Goal: Transaction & Acquisition: Purchase product/service

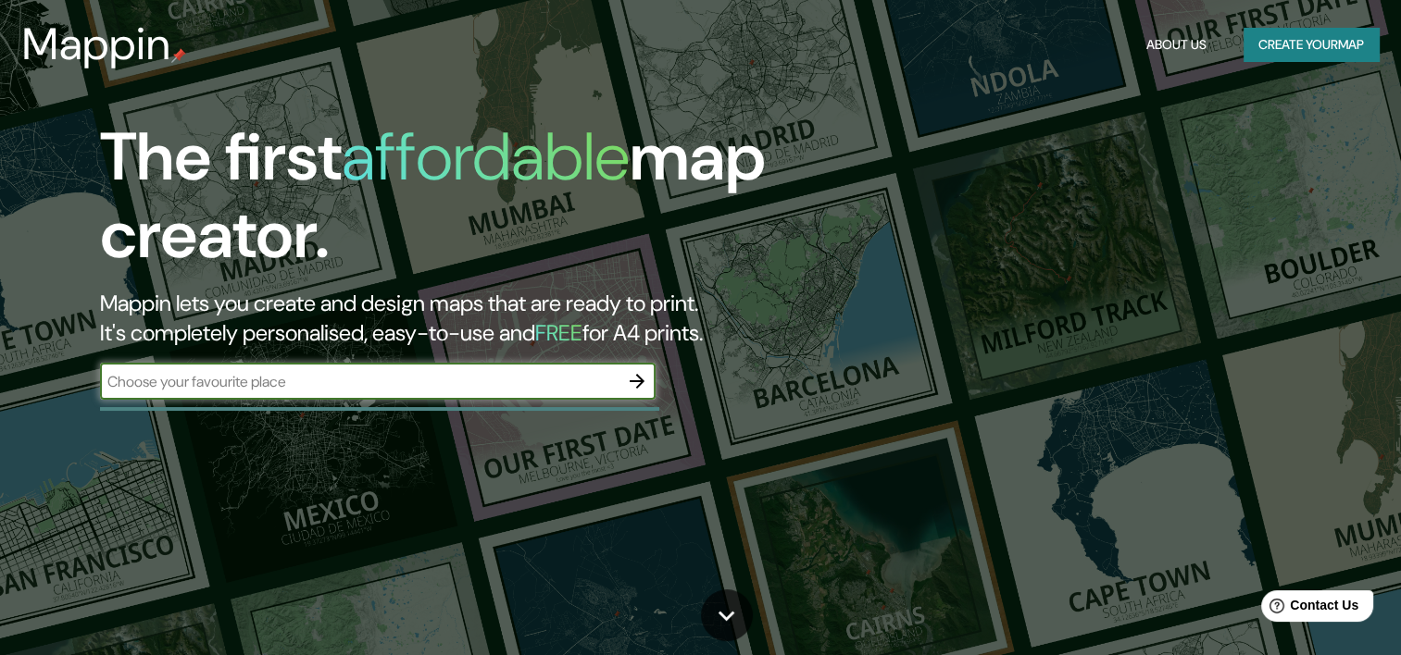
click at [557, 375] on input "text" at bounding box center [359, 381] width 518 height 21
type input "[GEOGRAPHIC_DATA]"
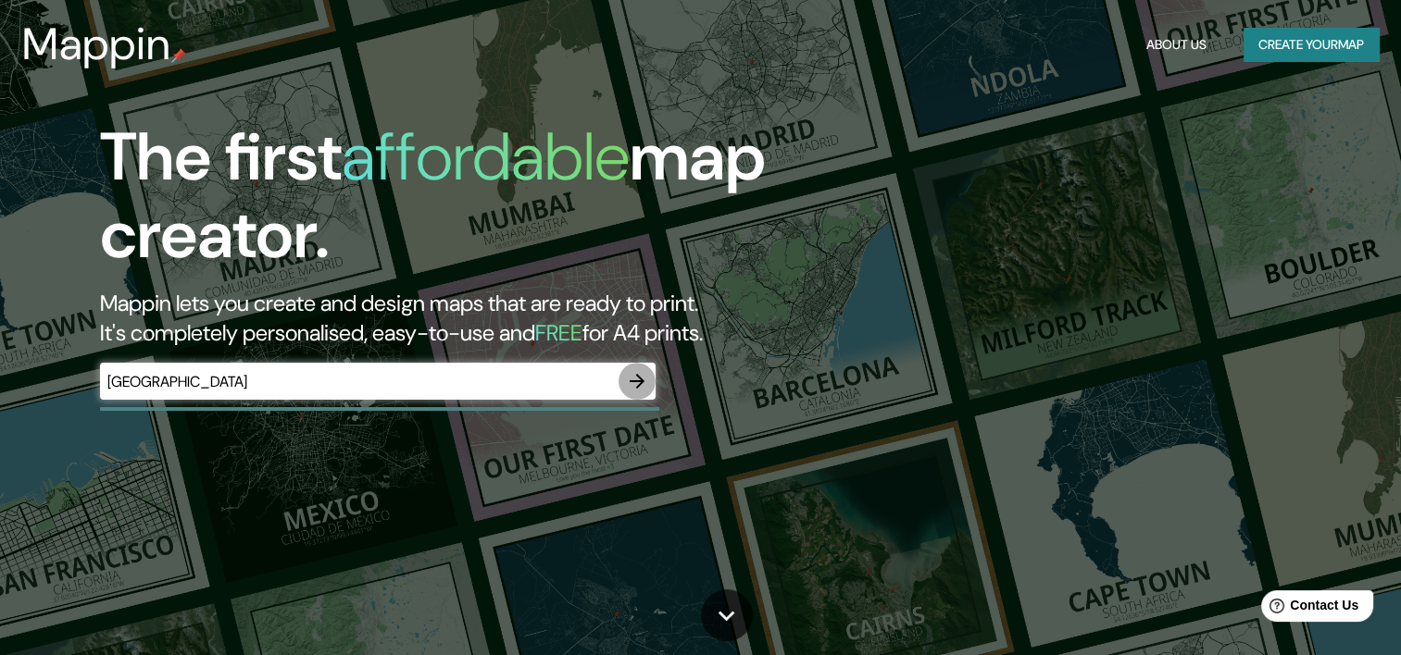
click at [637, 386] on icon "button" at bounding box center [637, 381] width 15 height 15
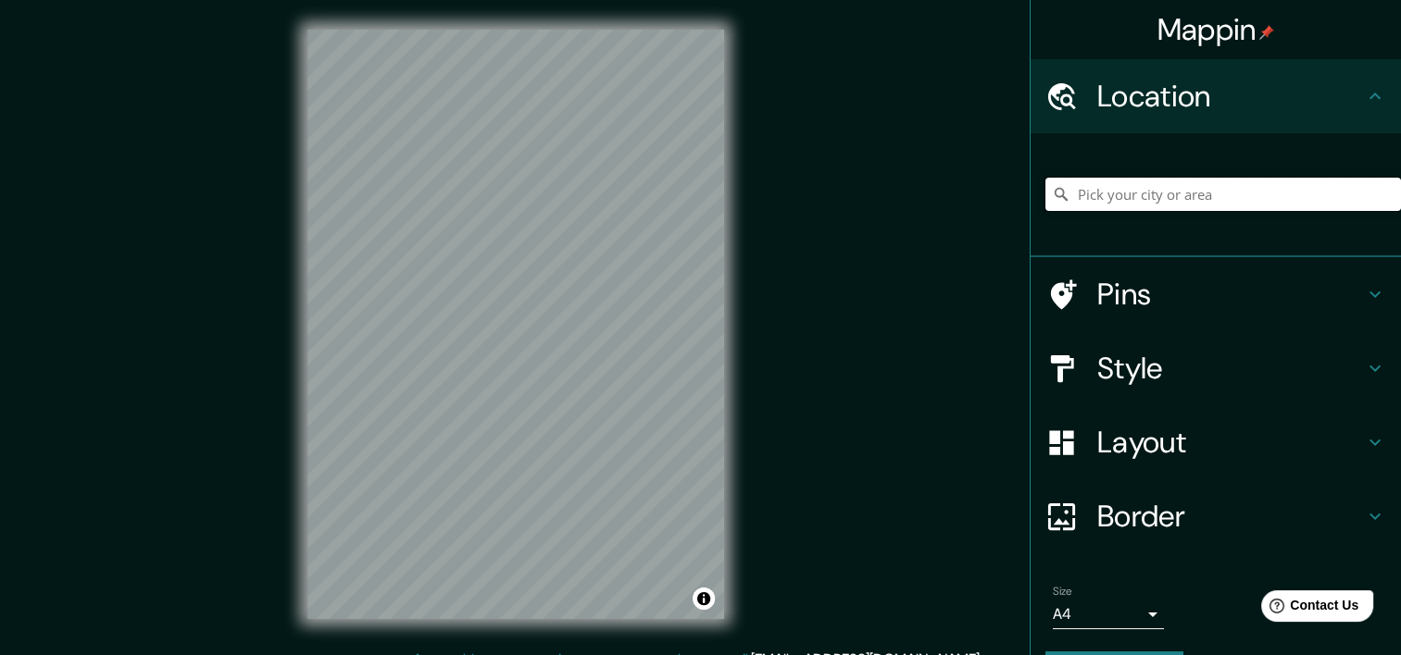
click at [1113, 202] on input "Pick your city or area" at bounding box center [1223, 194] width 356 height 33
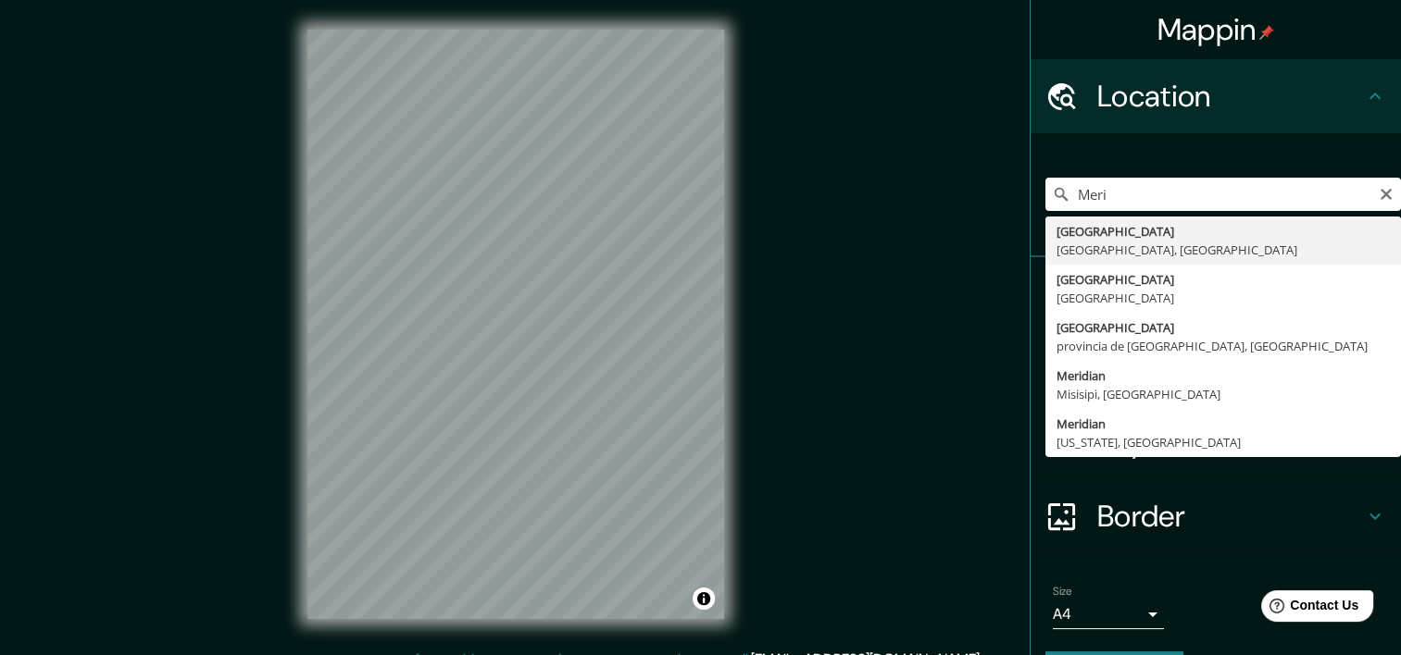
type input "[GEOGRAPHIC_DATA], [GEOGRAPHIC_DATA], [GEOGRAPHIC_DATA]"
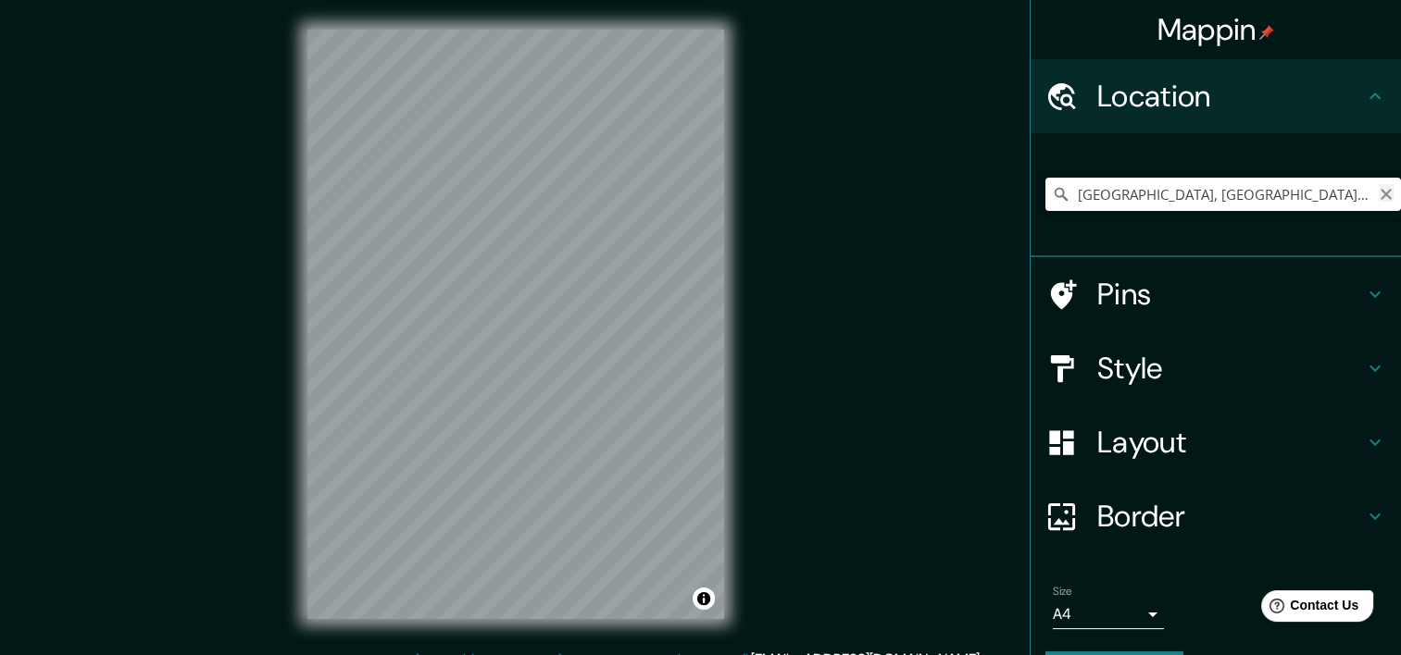
click at [1379, 193] on icon "Clear" at bounding box center [1386, 194] width 15 height 15
paste input "[GEOGRAPHIC_DATA]"
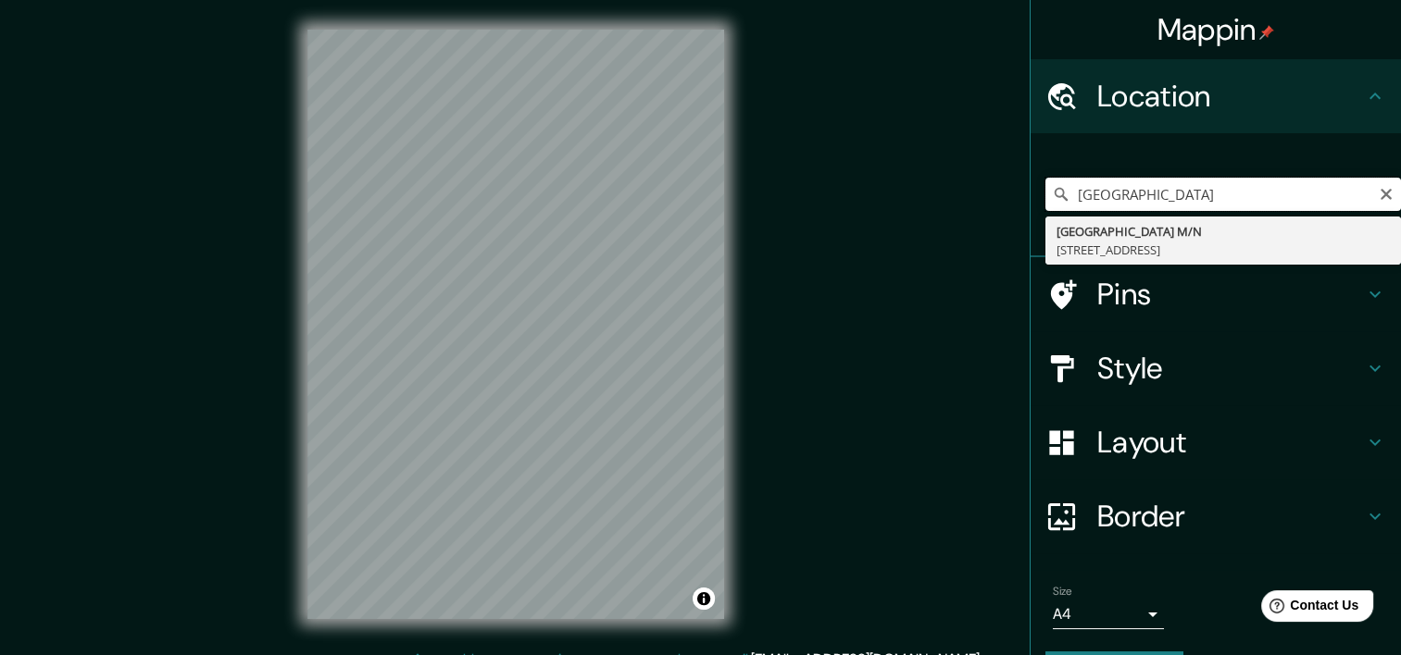
type input "[GEOGRAPHIC_DATA]"
click at [1379, 194] on icon "Clear" at bounding box center [1386, 194] width 15 height 15
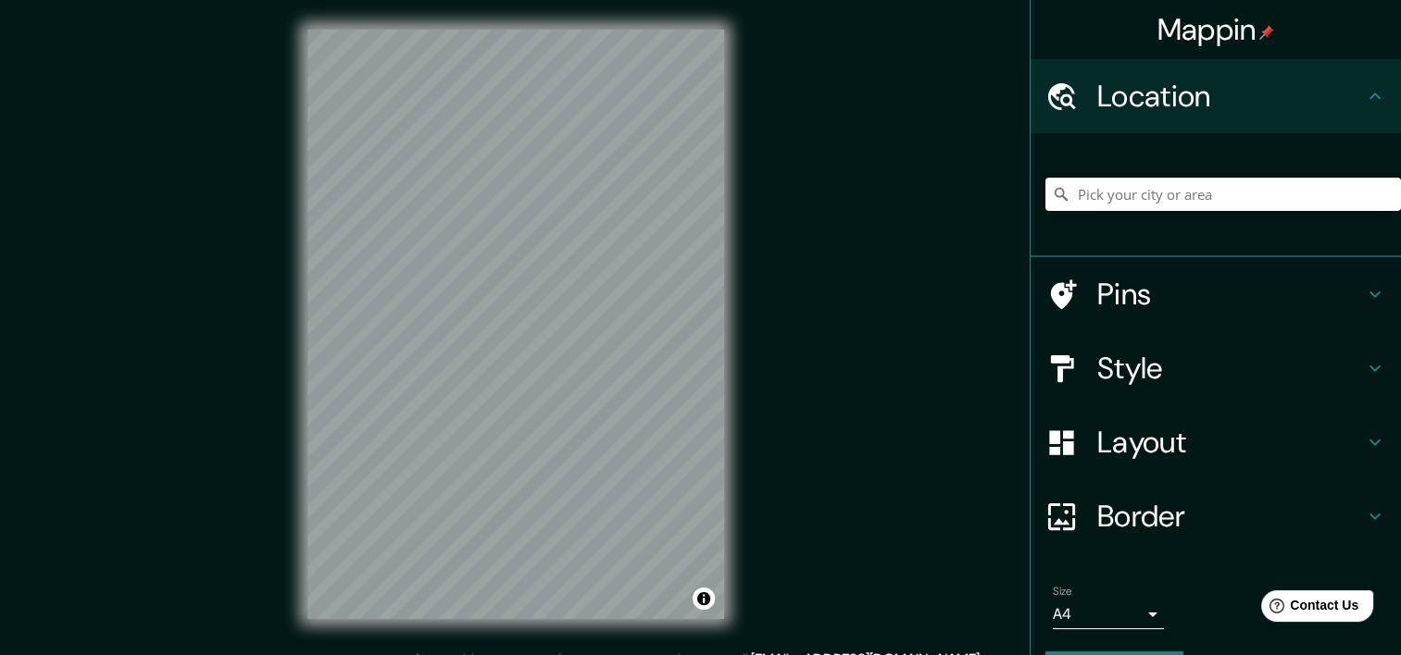
paste input "[GEOGRAPHIC_DATA] [GEOGRAPHIC_DATA]"
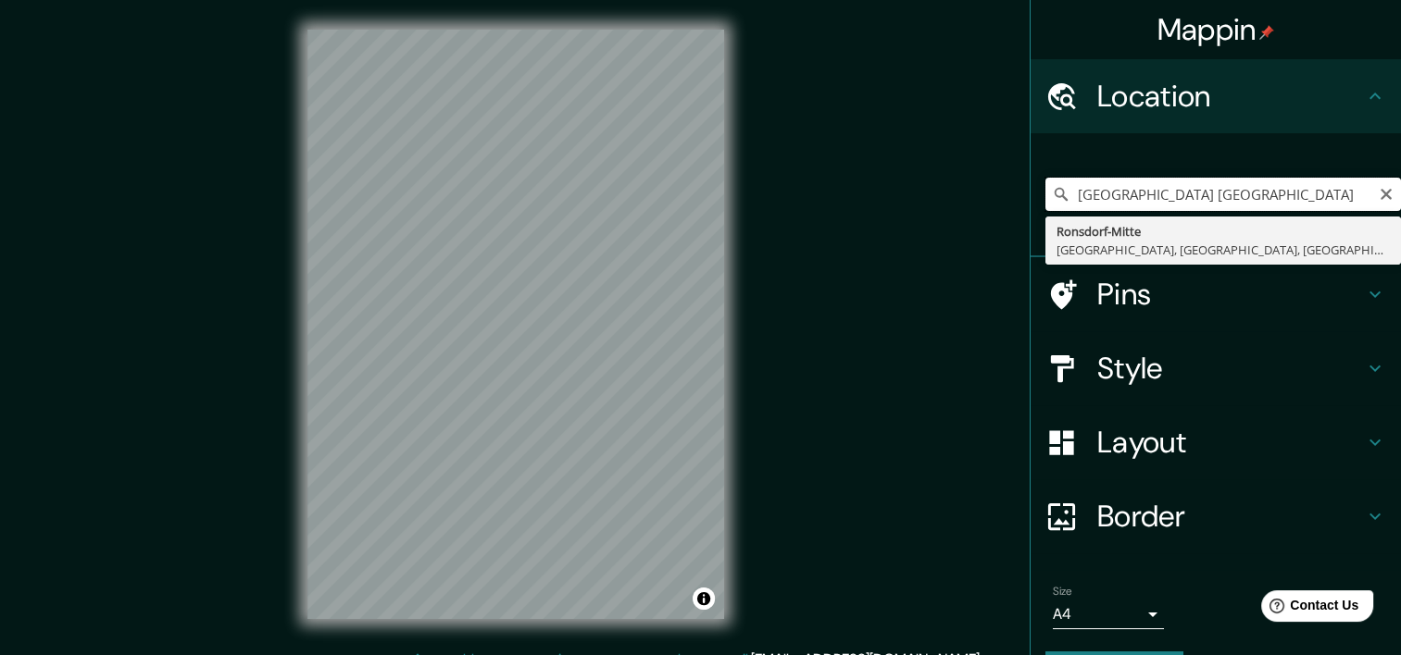
type input "[GEOGRAPHIC_DATA] [GEOGRAPHIC_DATA]"
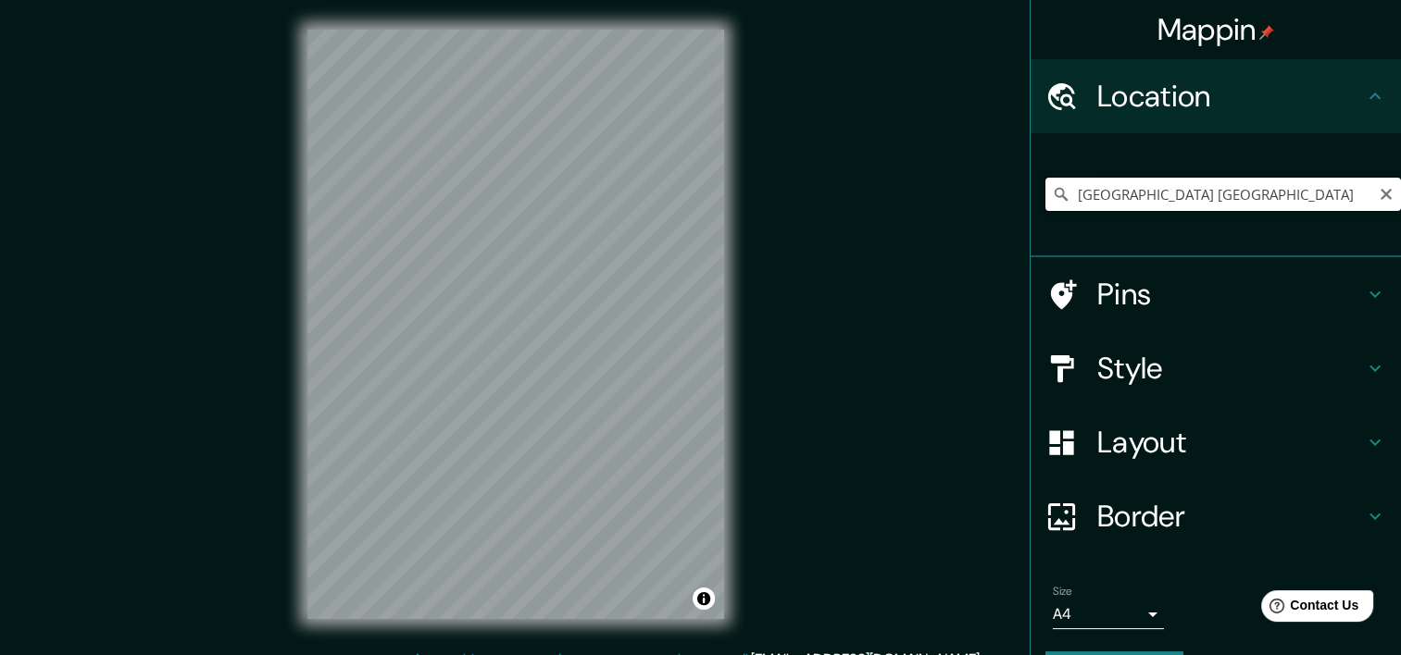
scroll to position [0, 0]
click at [1379, 195] on icon "Clear" at bounding box center [1386, 194] width 15 height 15
paste input "[URL][DOMAIN_NAME]"
click at [1129, 281] on h4 "Pins" at bounding box center [1230, 294] width 267 height 37
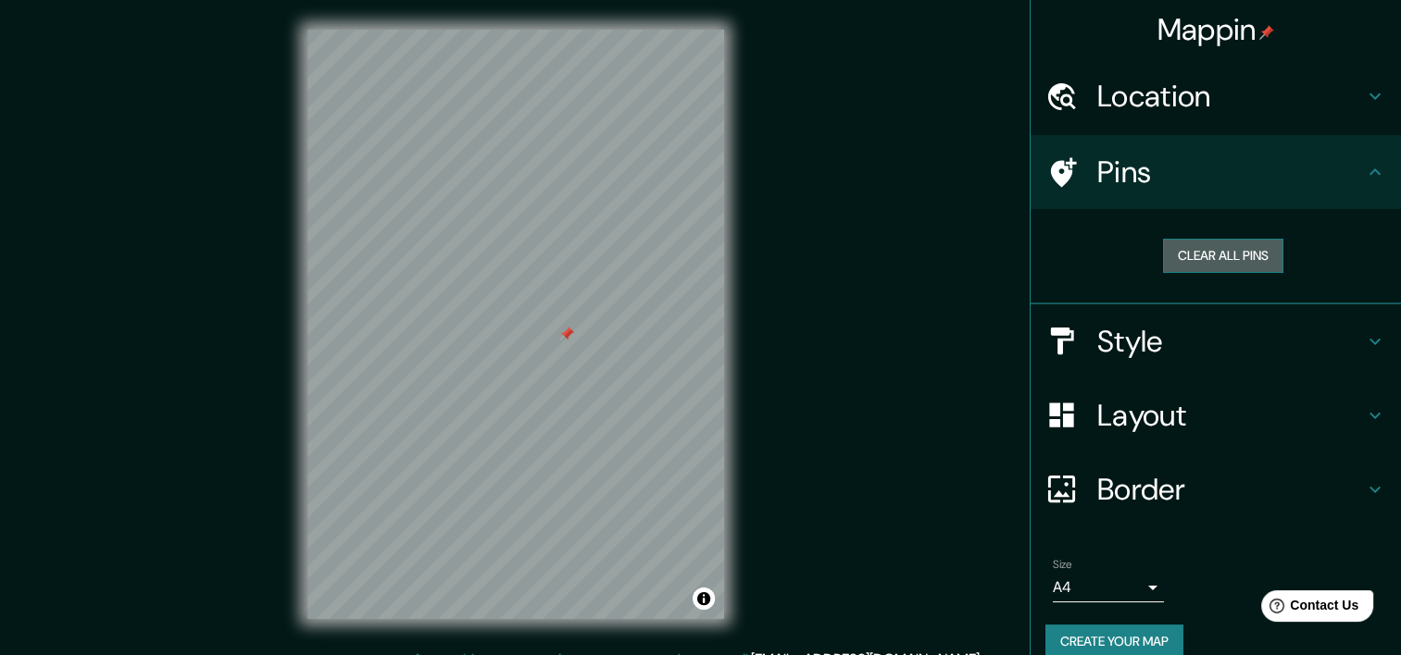
click at [1204, 270] on button "Clear all pins" at bounding box center [1223, 256] width 120 height 34
click at [1359, 78] on div "Location" at bounding box center [1215, 96] width 370 height 74
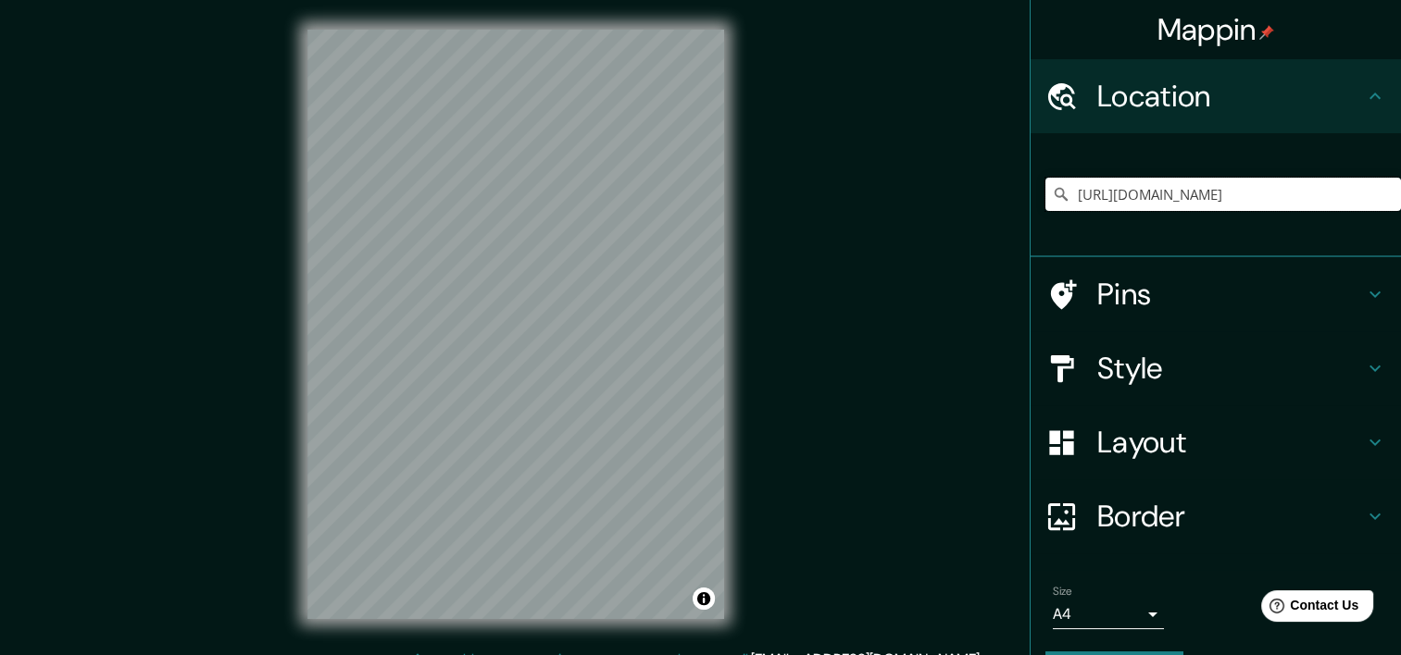
click at [1320, 200] on input "[URL][DOMAIN_NAME]" at bounding box center [1223, 194] width 356 height 33
click at [1361, 200] on input "[URL][DOMAIN_NAME]" at bounding box center [1223, 194] width 356 height 33
drag, startPoint x: 1352, startPoint y: 190, endPoint x: 1030, endPoint y: 214, distance: 323.1
click at [1030, 214] on div "[URL][DOMAIN_NAME]" at bounding box center [1215, 195] width 370 height 124
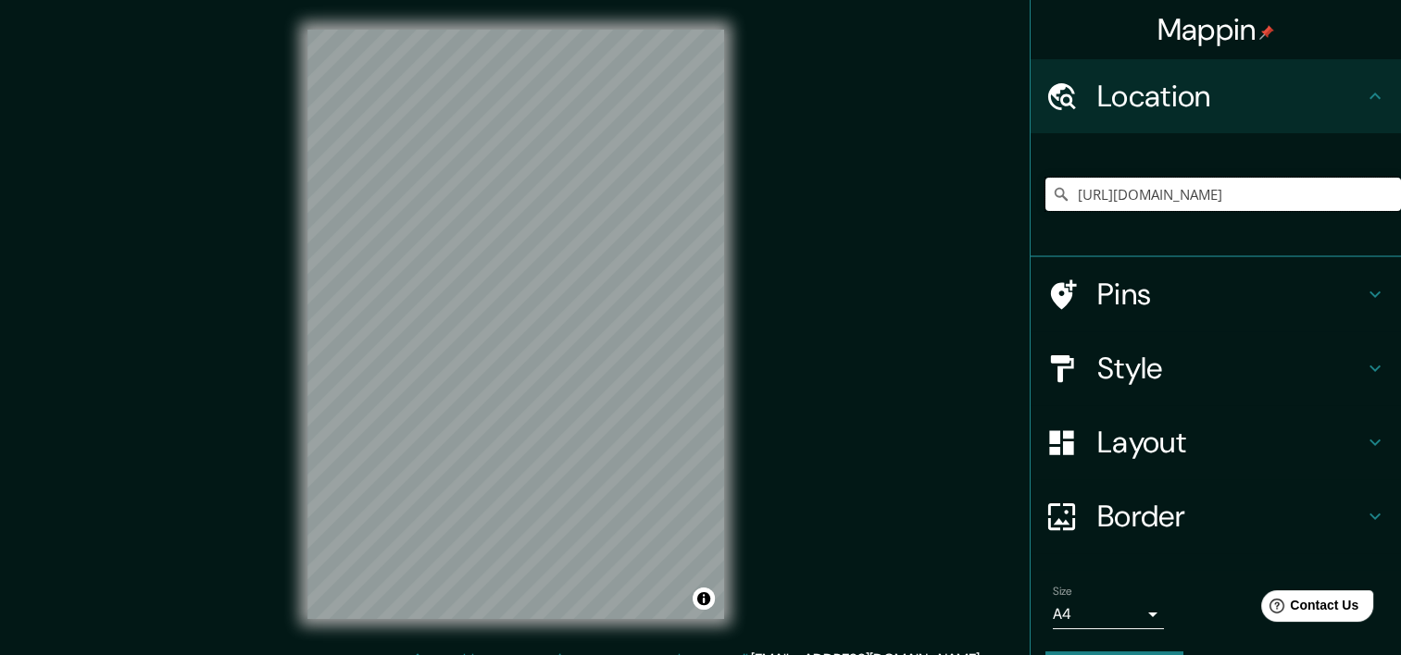
type input "8"
click at [1115, 196] on input "8" at bounding box center [1223, 194] width 356 height 33
paste input "<iframe src="[URL][DOMAIN_NAME]" width="400" height="300" style="border:0;" all…"
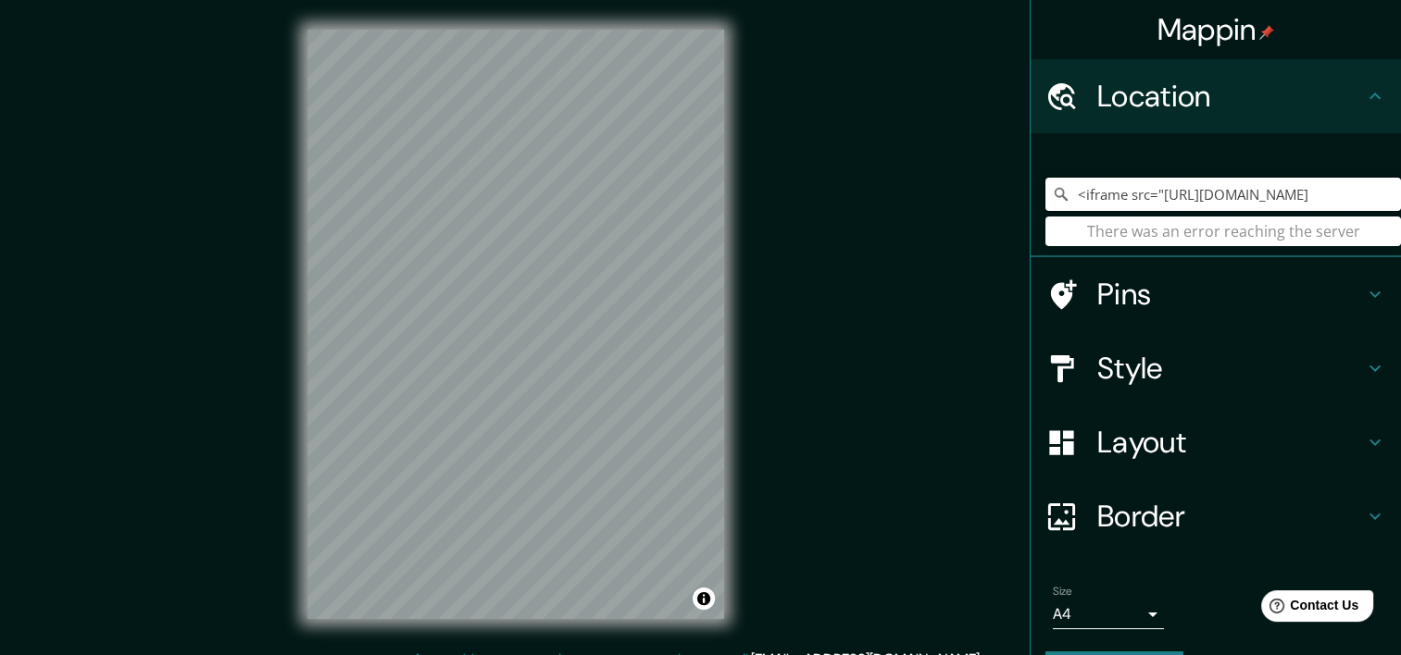
scroll to position [0, 1626]
type input "<iframe src="[URL][DOMAIN_NAME]"
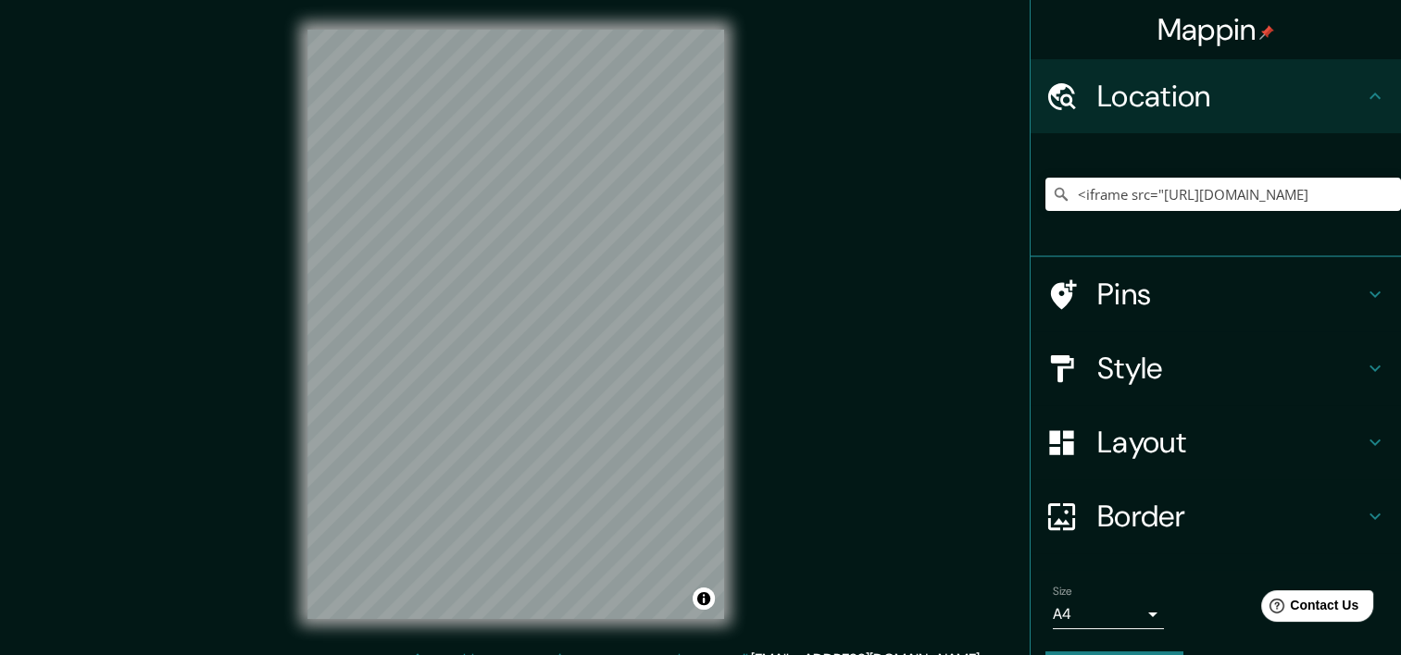
click at [892, 124] on div "Mappin Location <iframe src="[URL][DOMAIN_NAME] There was an error reaching the…" at bounding box center [700, 339] width 1401 height 679
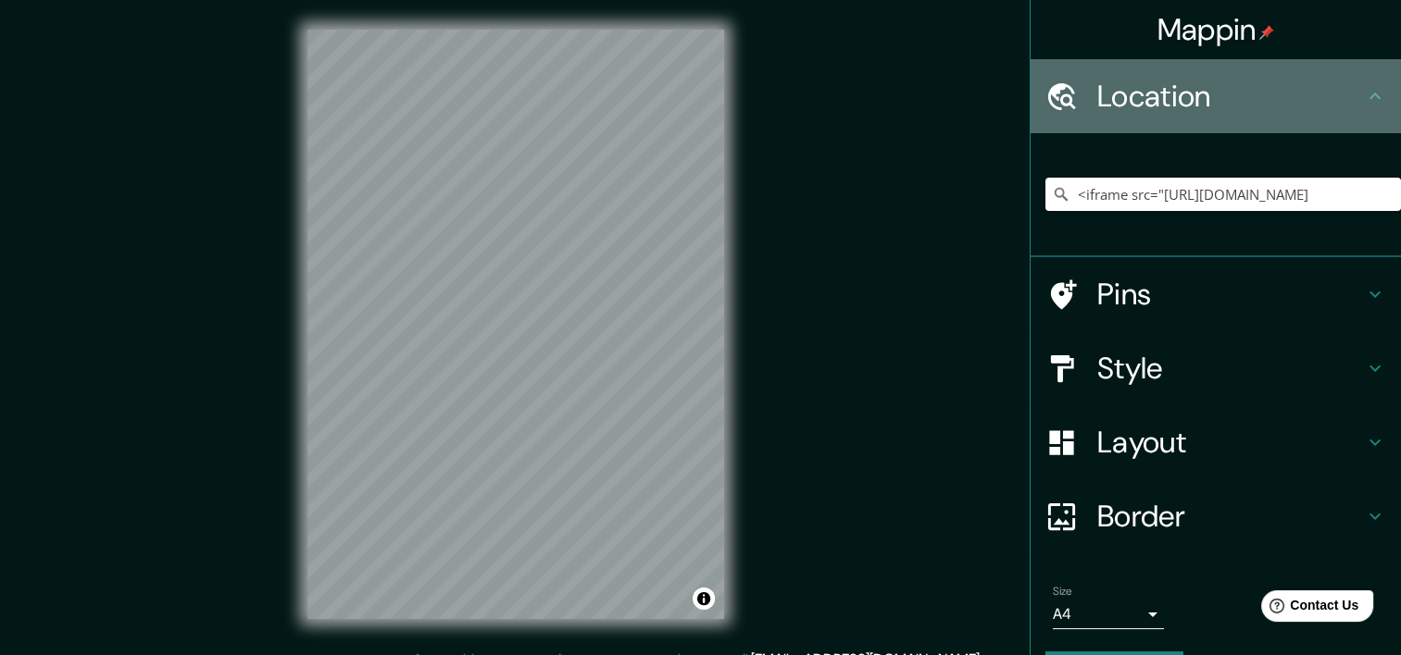
click at [1354, 117] on div "Location" at bounding box center [1215, 96] width 370 height 74
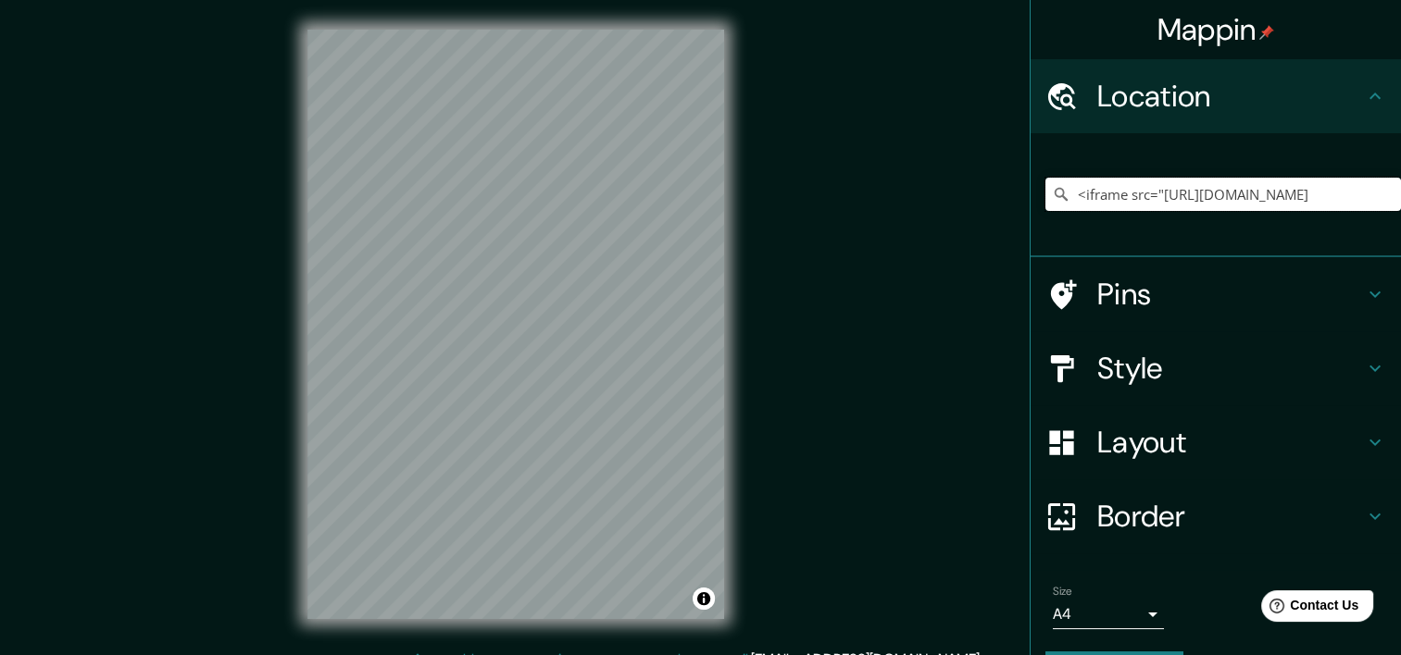
click at [1362, 192] on input "<iframe src="[URL][DOMAIN_NAME]" at bounding box center [1223, 194] width 356 height 33
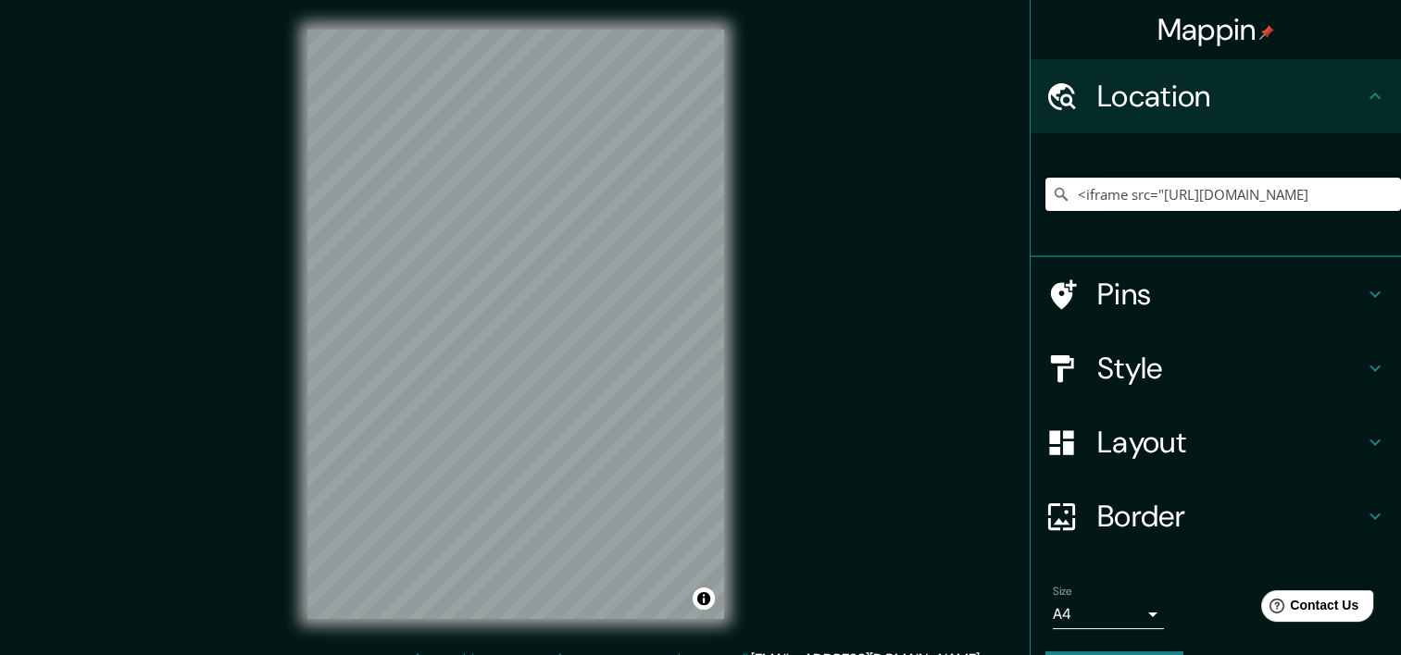
click at [1362, 192] on input "<iframe src="[URL][DOMAIN_NAME]" at bounding box center [1223, 194] width 356 height 33
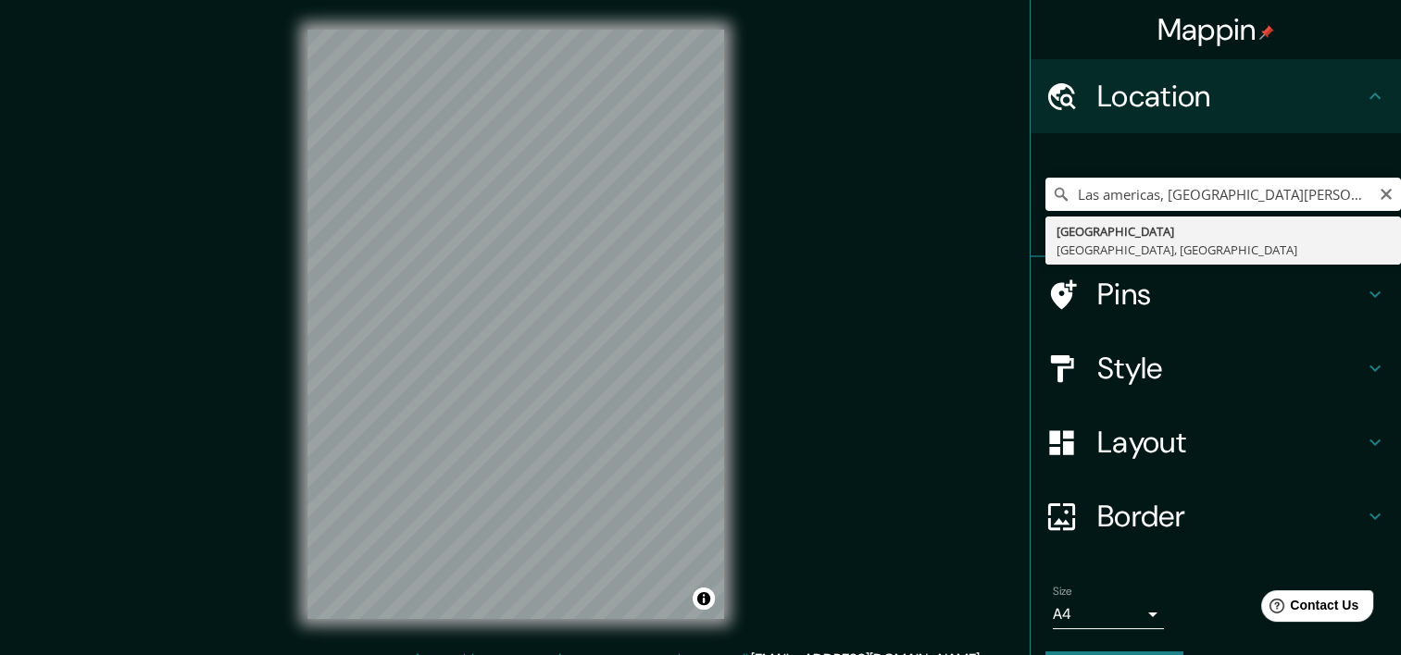
type input "[GEOGRAPHIC_DATA], [GEOGRAPHIC_DATA], [GEOGRAPHIC_DATA]"
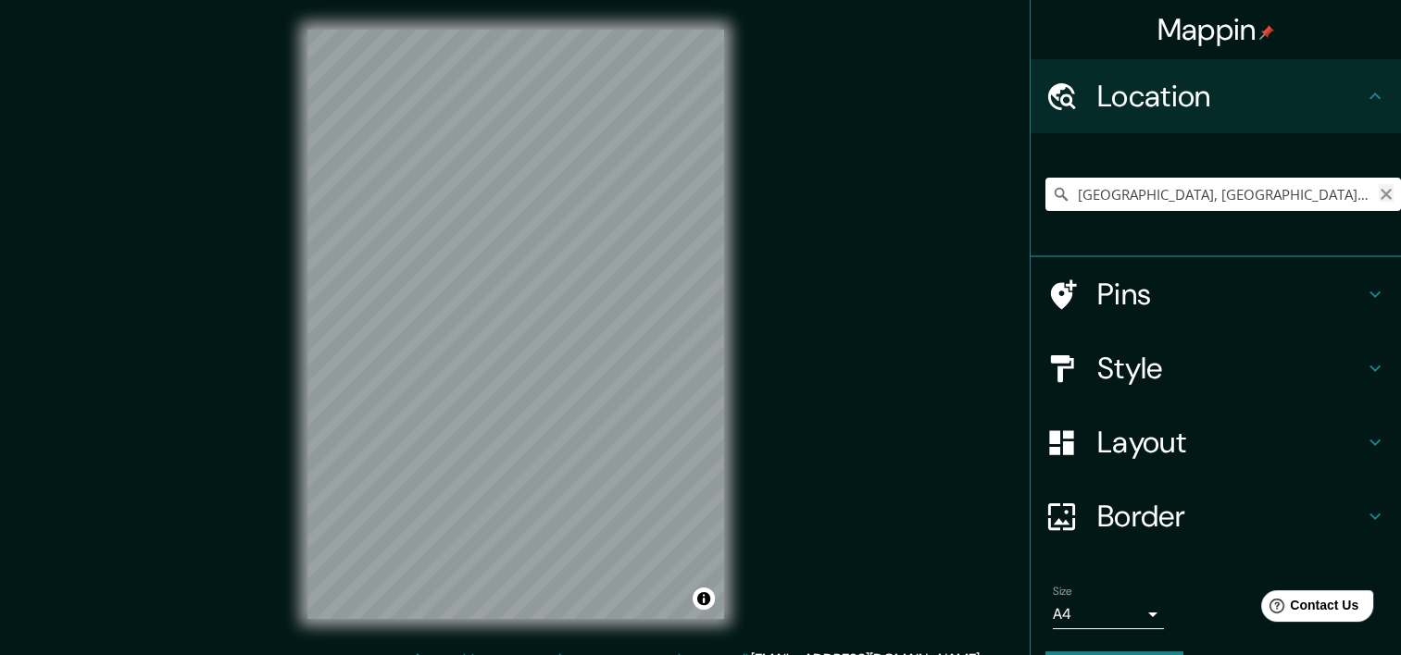
click at [1379, 191] on icon "Clear" at bounding box center [1386, 194] width 15 height 15
click at [1144, 377] on h4 "Style" at bounding box center [1230, 368] width 267 height 37
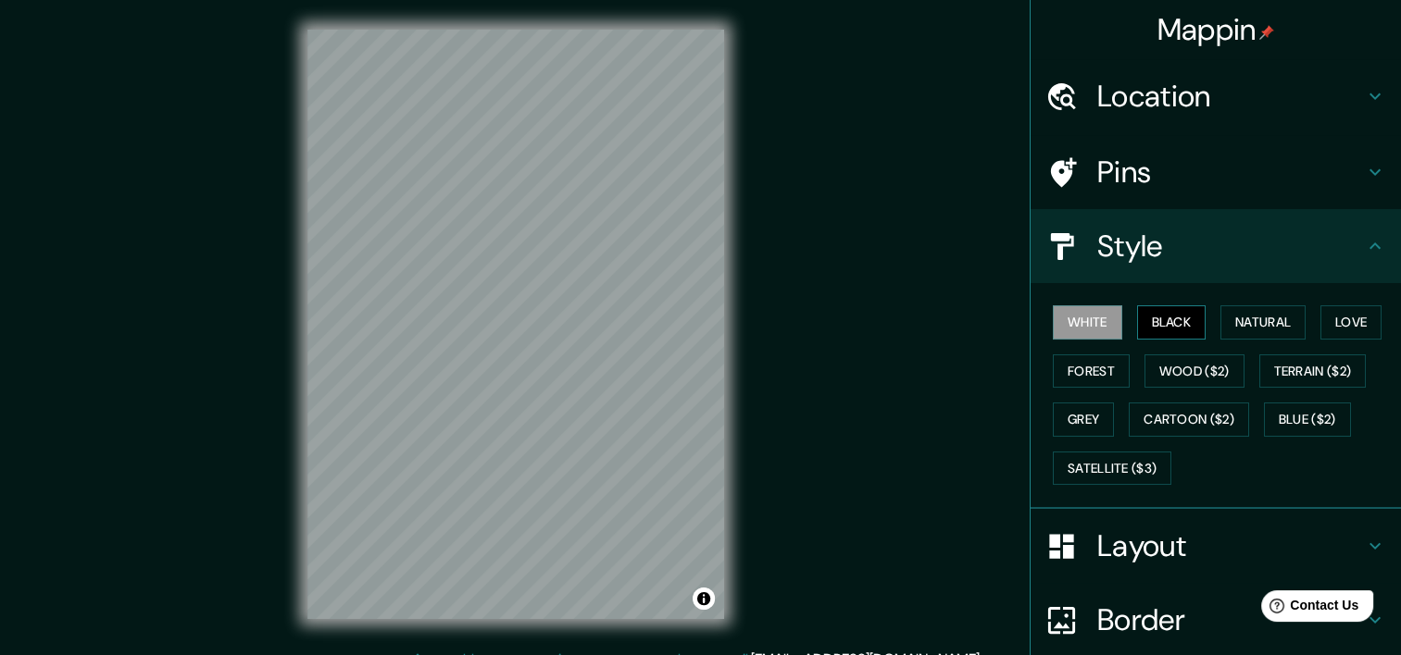
click at [1166, 330] on button "Black" at bounding box center [1171, 323] width 69 height 34
click at [1206, 329] on div "White Black Natural Love Forest Wood ($2) Terrain ($2) Grey Cartoon ($2) Blue (…" at bounding box center [1223, 395] width 356 height 194
click at [1228, 325] on button "Natural" at bounding box center [1262, 323] width 85 height 34
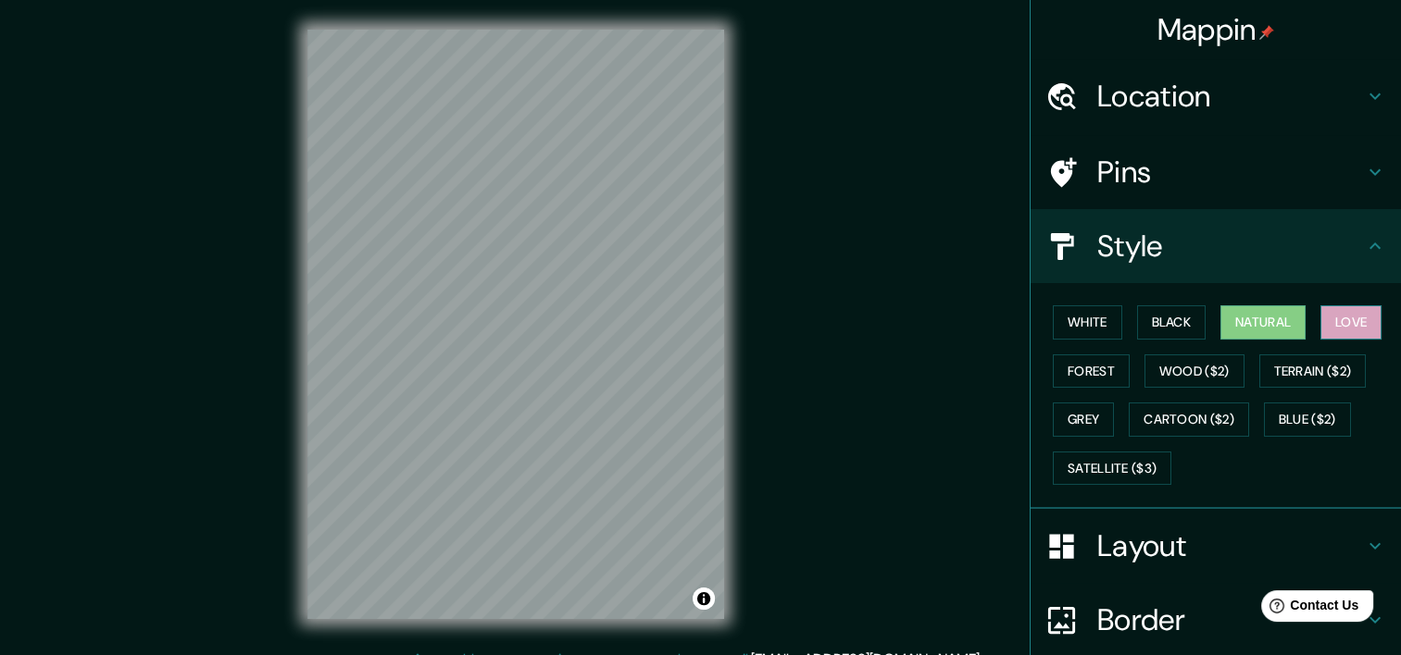
click at [1329, 318] on button "Love" at bounding box center [1350, 323] width 61 height 34
click at [1074, 370] on button "Forest" at bounding box center [1091, 372] width 77 height 34
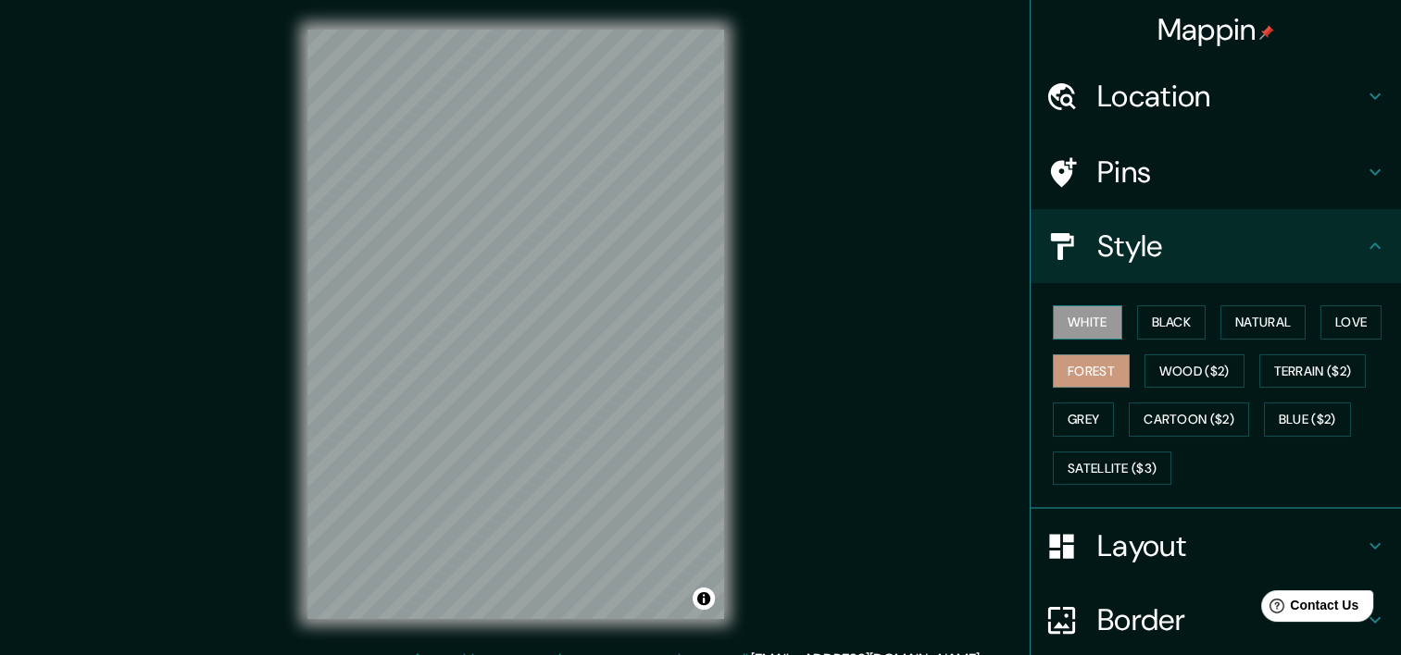
click at [1078, 315] on button "White" at bounding box center [1087, 323] width 69 height 34
click at [1064, 411] on button "Grey" at bounding box center [1083, 420] width 61 height 34
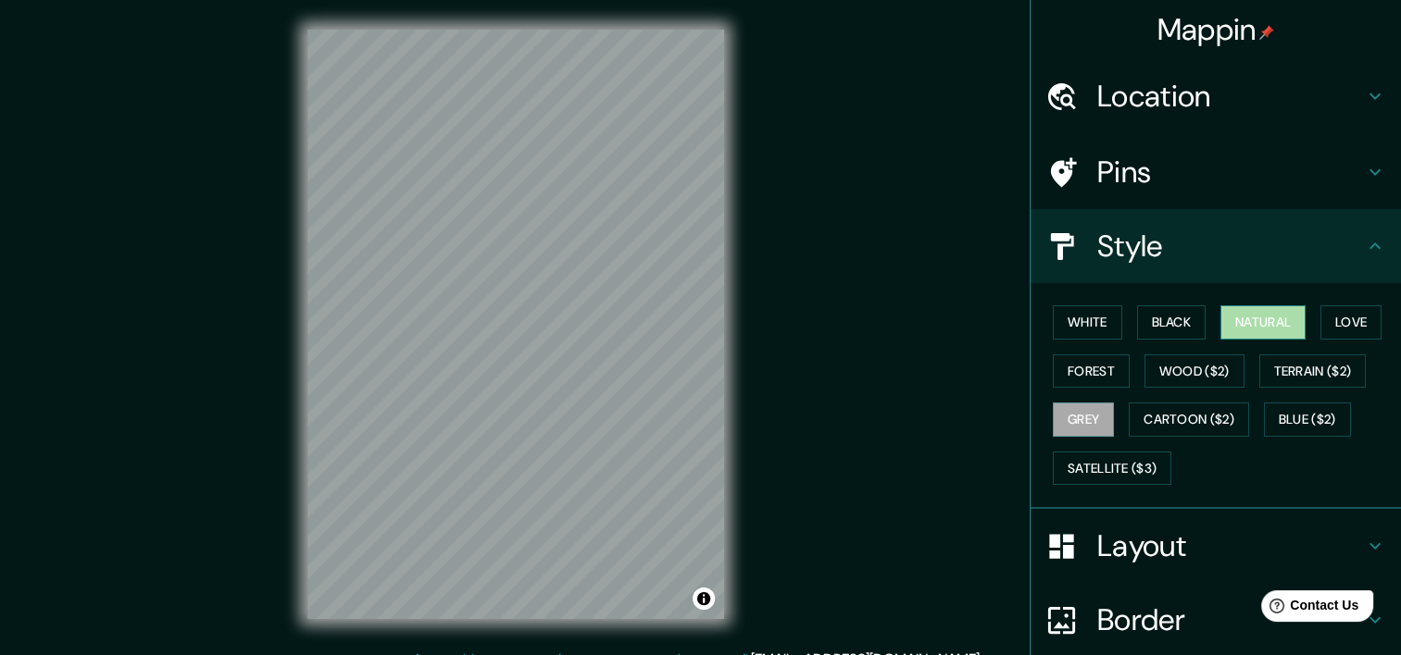
click at [1269, 327] on button "Natural" at bounding box center [1262, 323] width 85 height 34
click at [1283, 362] on button "Terrain ($2)" at bounding box center [1312, 372] width 107 height 34
click at [1261, 330] on button "Natural" at bounding box center [1262, 323] width 85 height 34
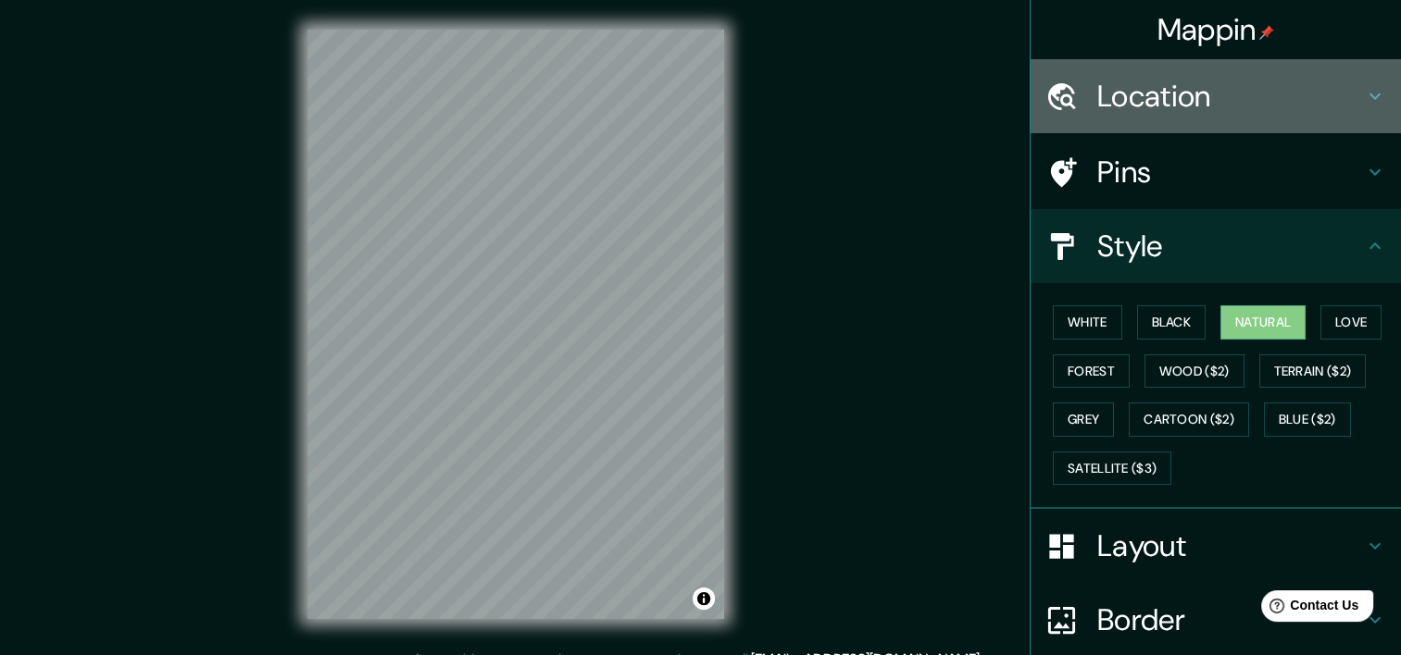
click at [1338, 93] on h4 "Location" at bounding box center [1230, 96] width 267 height 37
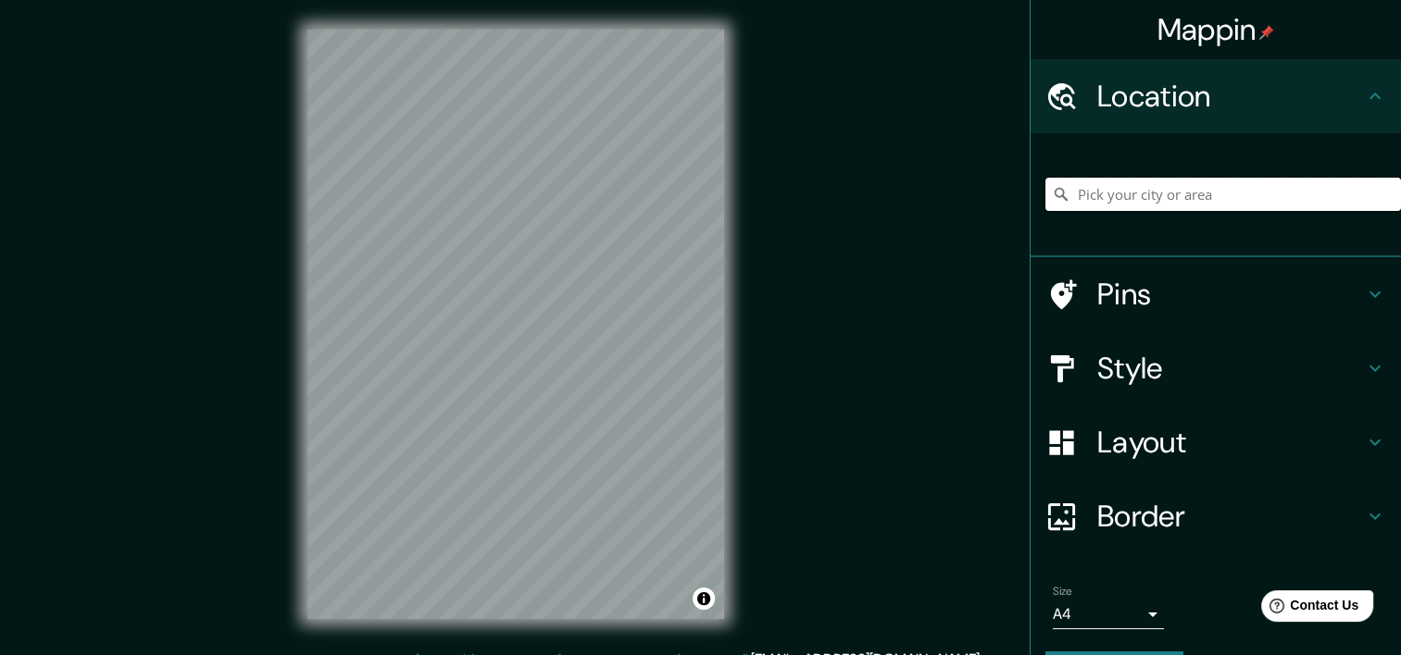
click at [1170, 196] on input "Pick your city or area" at bounding box center [1223, 194] width 356 height 33
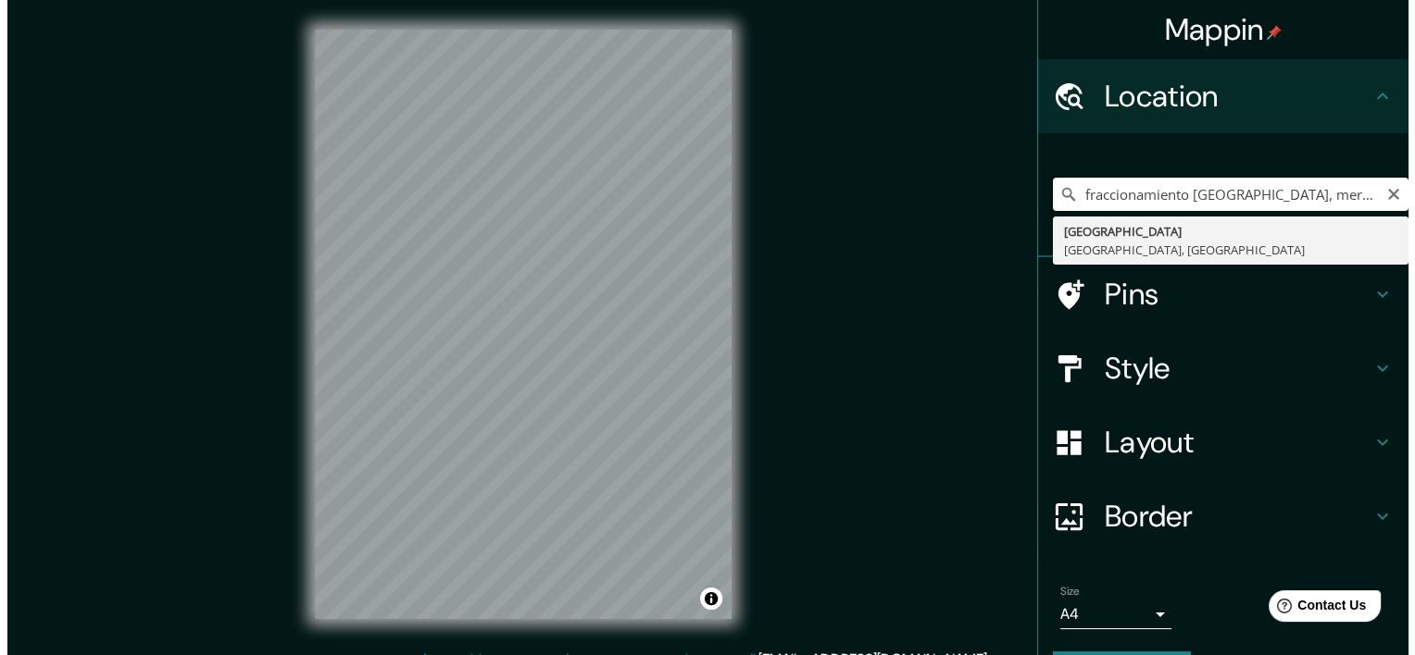
scroll to position [0, 6]
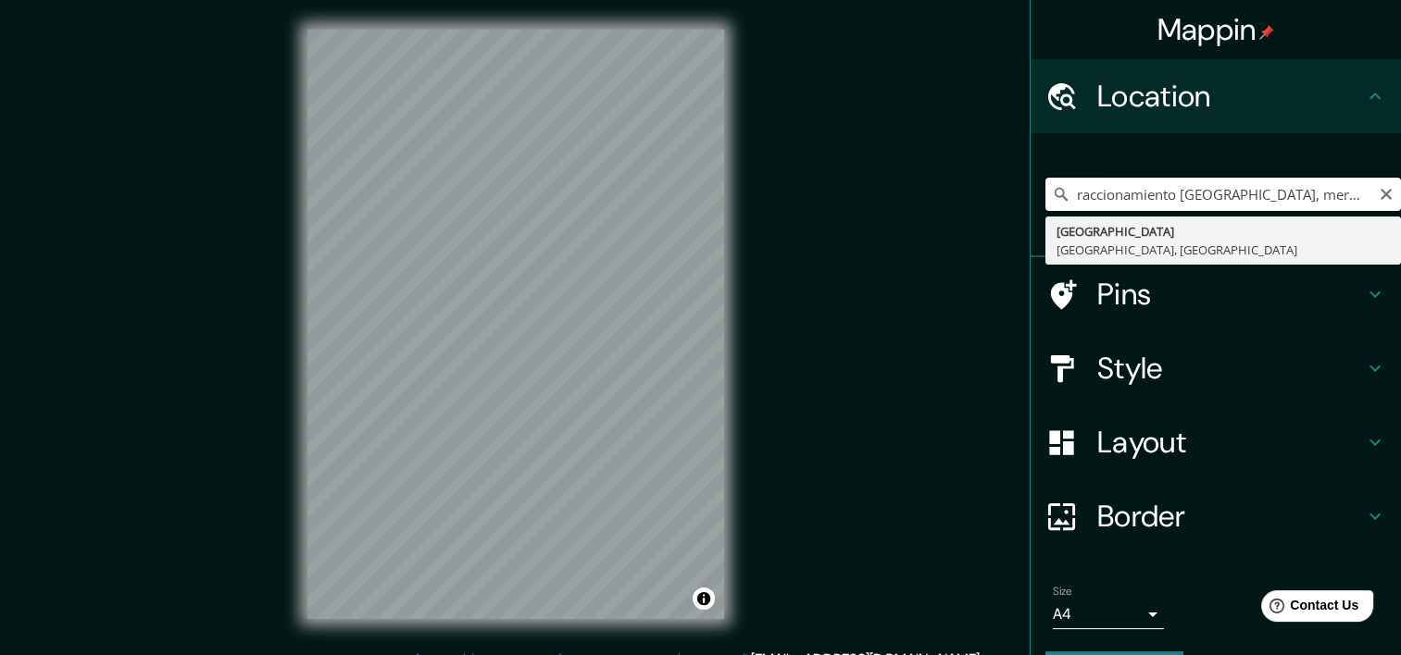
type input "fraccionamiento [GEOGRAPHIC_DATA], merida yucatan"
click at [1133, 613] on body "Mappin Location fraccionamiento [GEOGRAPHIC_DATA], merida [GEOGRAPHIC_DATA] [GE…" at bounding box center [700, 327] width 1401 height 655
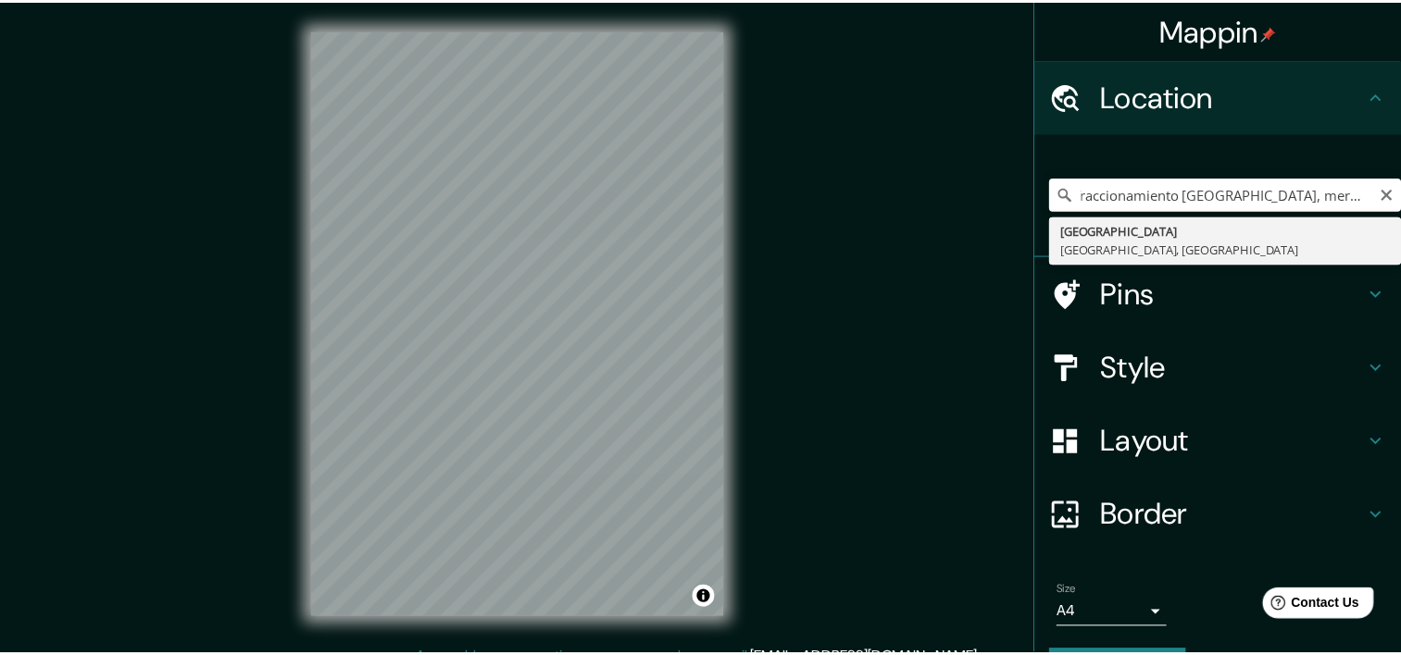
scroll to position [0, 0]
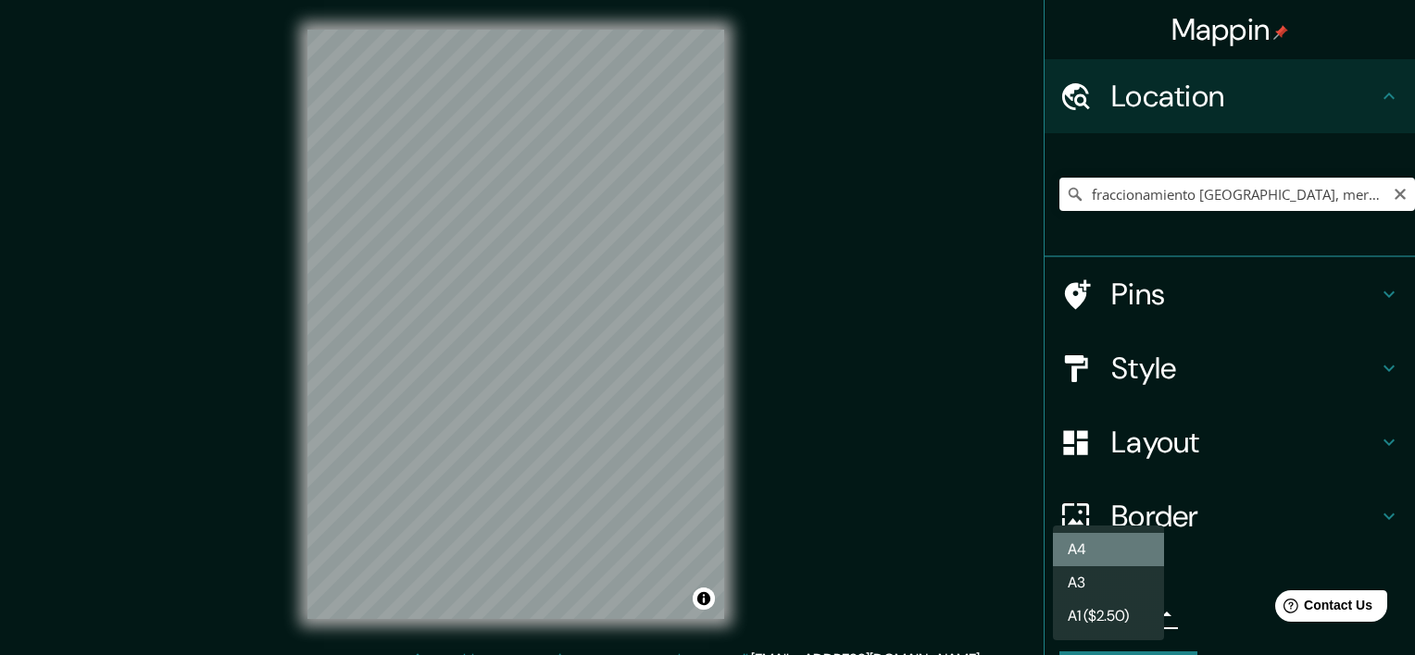
click at [1122, 560] on li "A4" at bounding box center [1108, 549] width 111 height 33
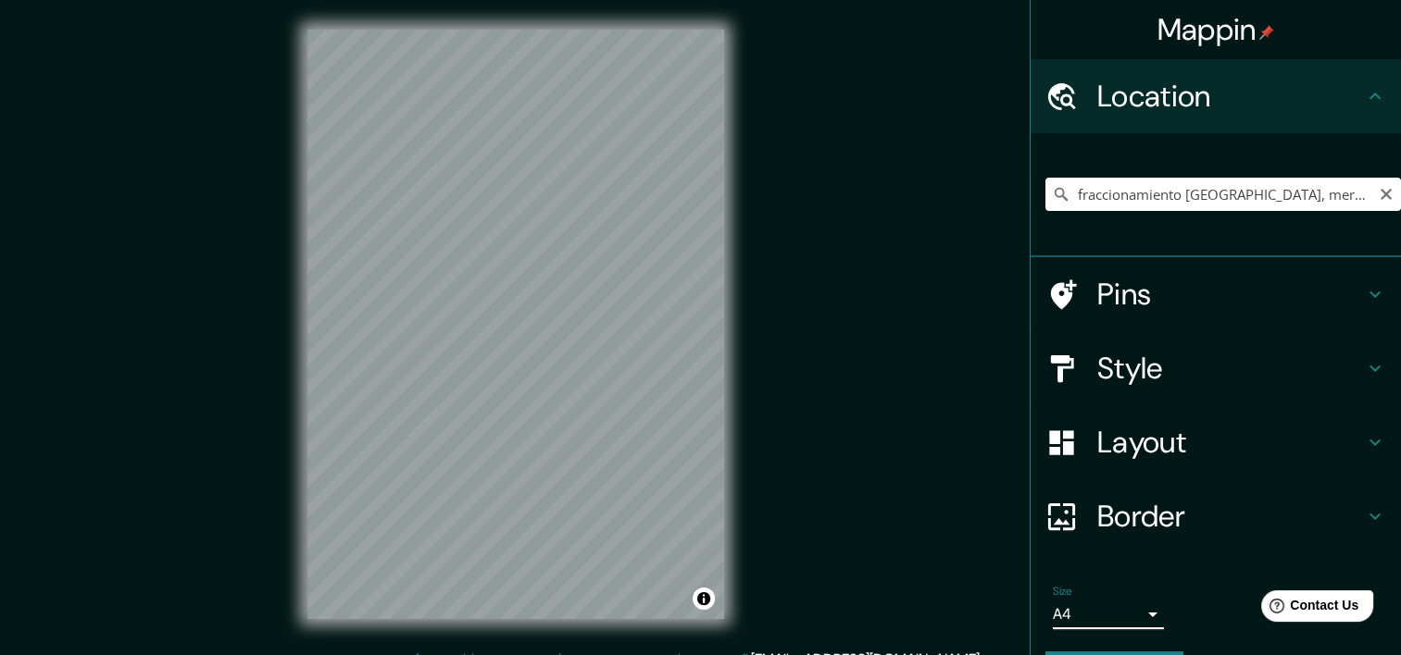
click at [1149, 440] on h4 "Layout" at bounding box center [1230, 442] width 267 height 37
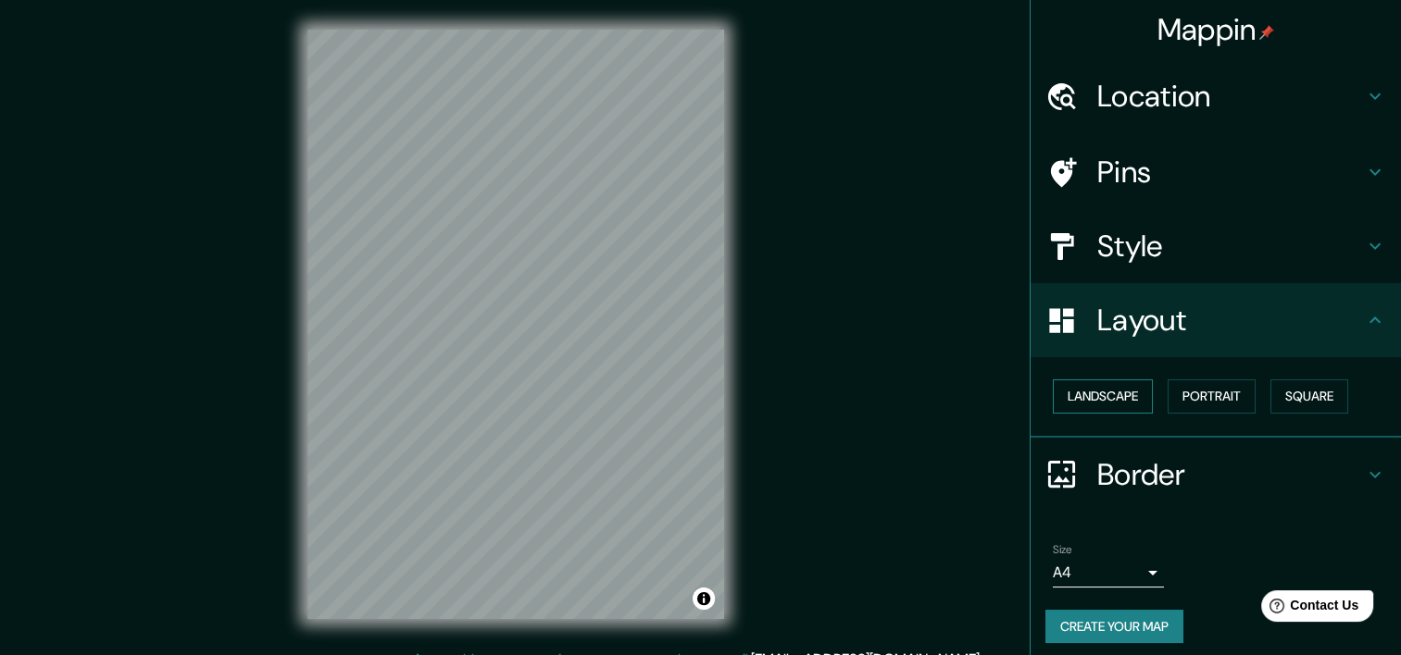
click at [1118, 385] on button "Landscape" at bounding box center [1103, 397] width 100 height 34
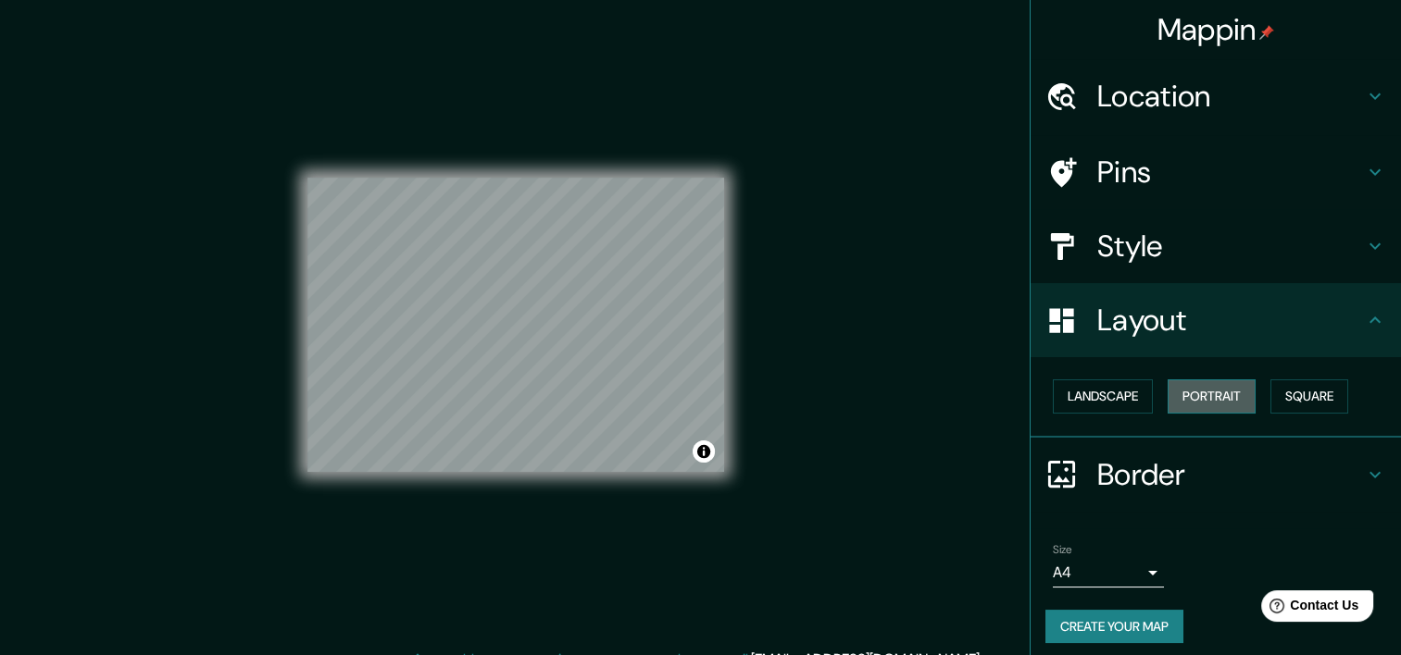
click at [1197, 396] on button "Portrait" at bounding box center [1211, 397] width 88 height 34
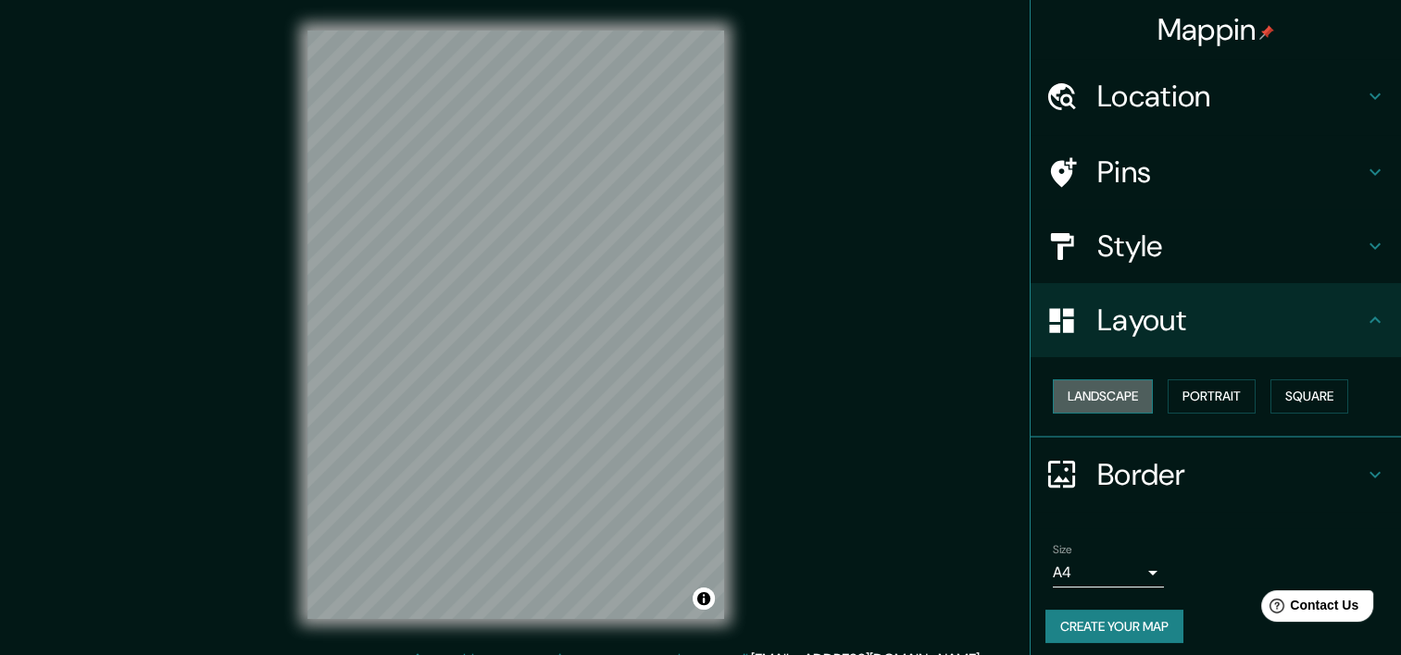
click at [1108, 395] on button "Landscape" at bounding box center [1103, 397] width 100 height 34
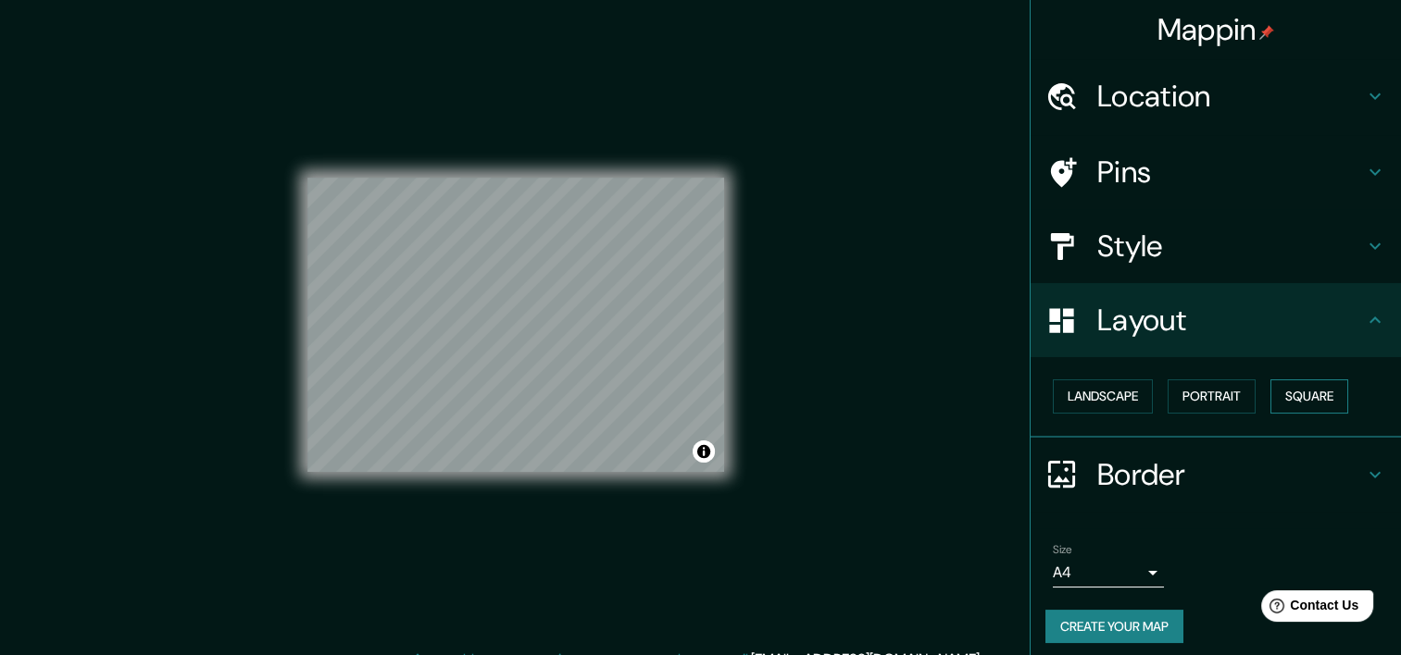
click at [1278, 398] on button "Square" at bounding box center [1309, 397] width 78 height 34
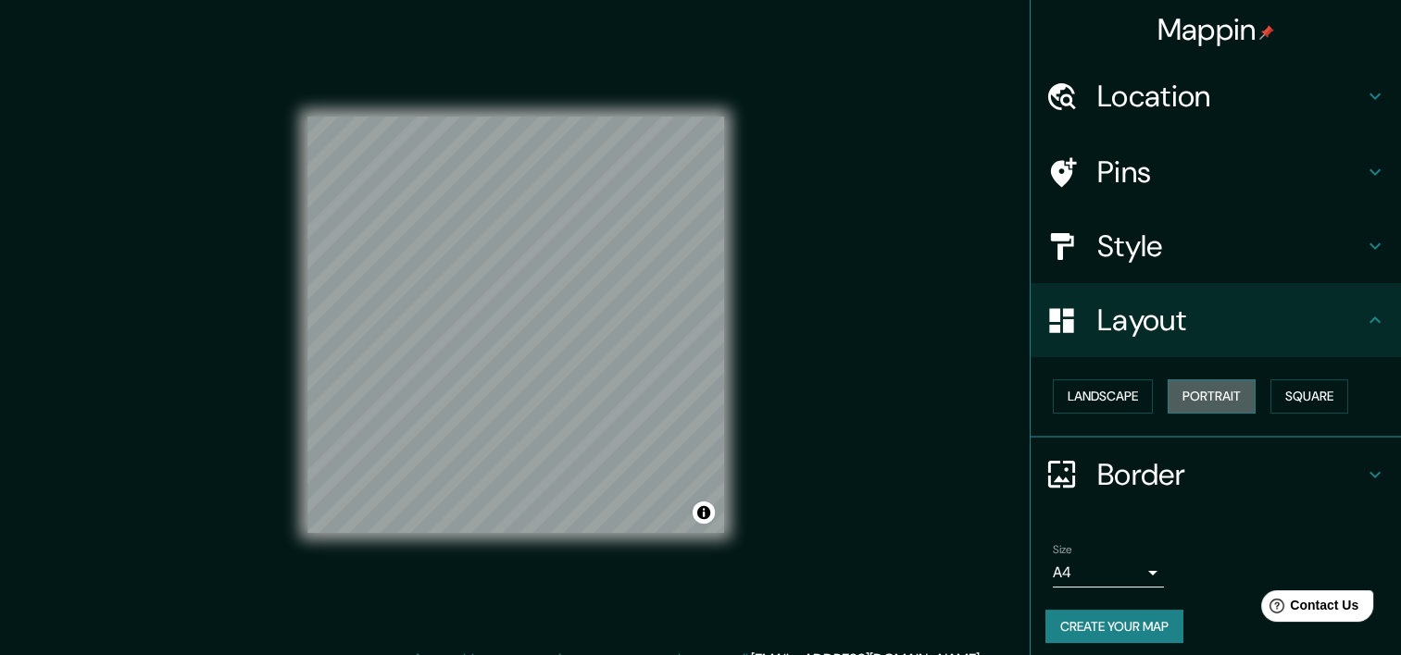
click at [1228, 385] on button "Portrait" at bounding box center [1211, 397] width 88 height 34
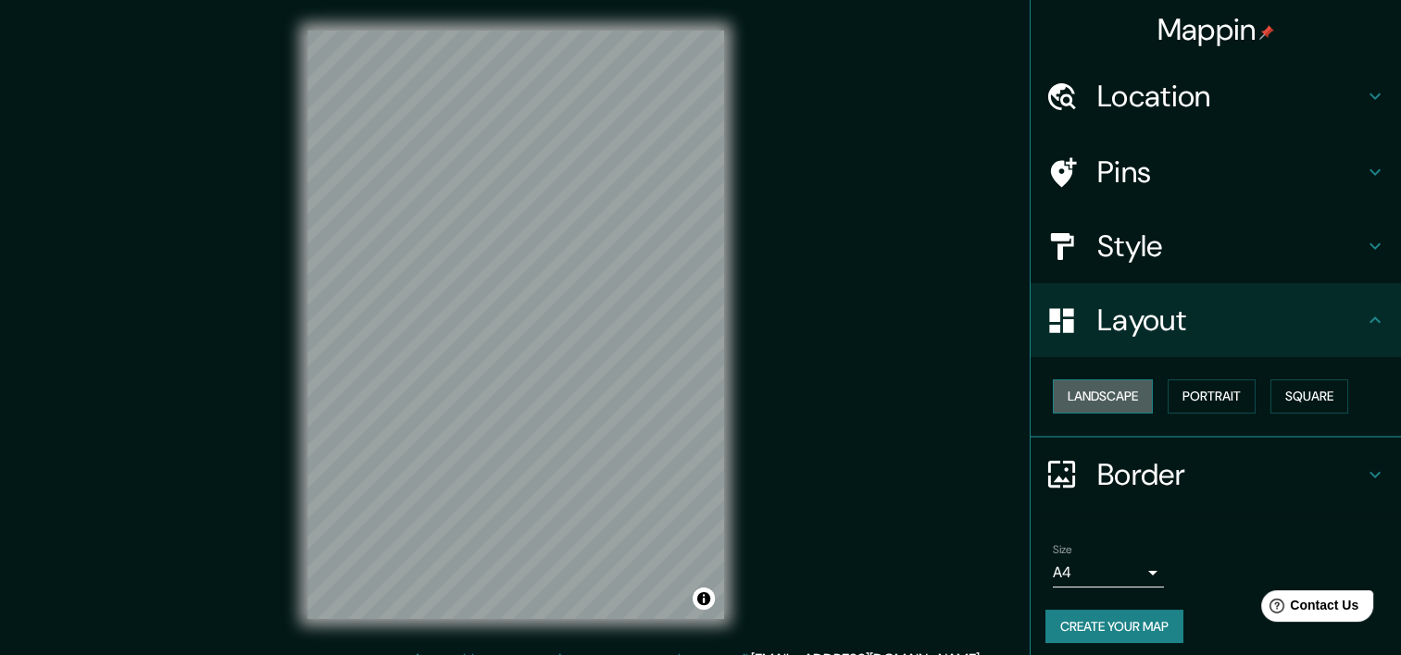
click at [1112, 387] on button "Landscape" at bounding box center [1103, 397] width 100 height 34
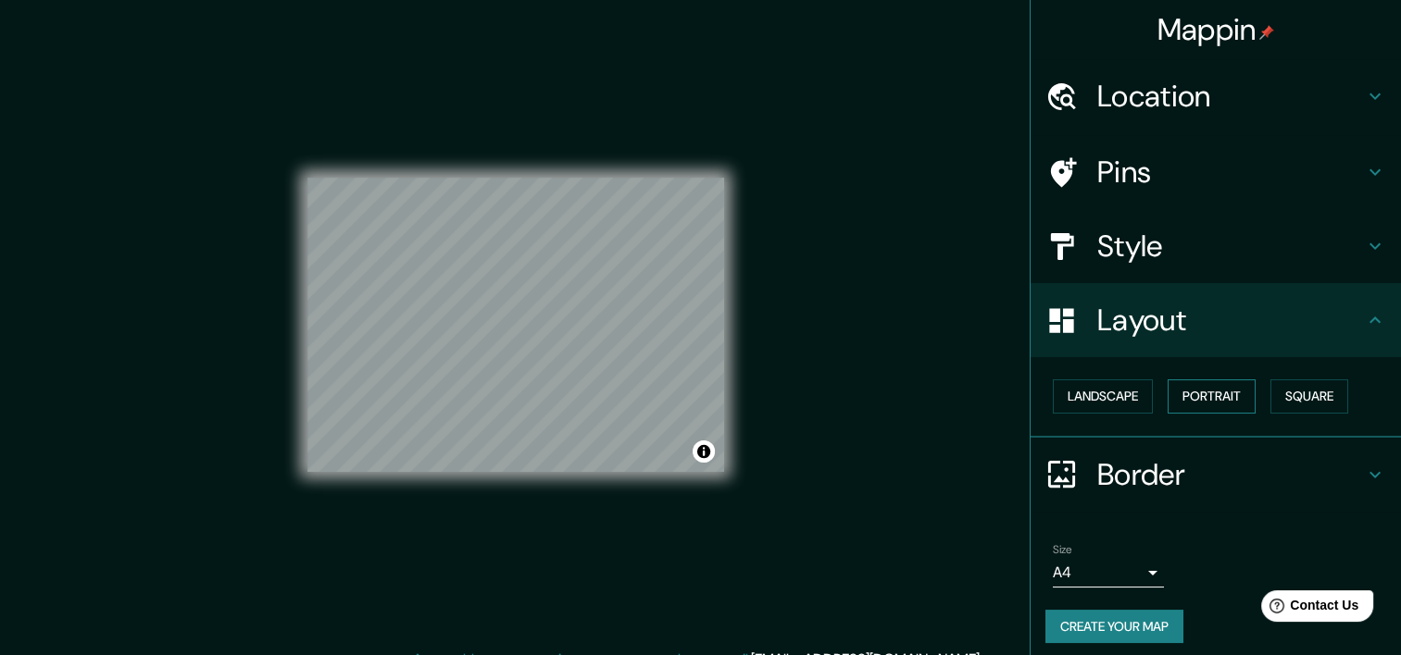
click at [1179, 393] on button "Portrait" at bounding box center [1211, 397] width 88 height 34
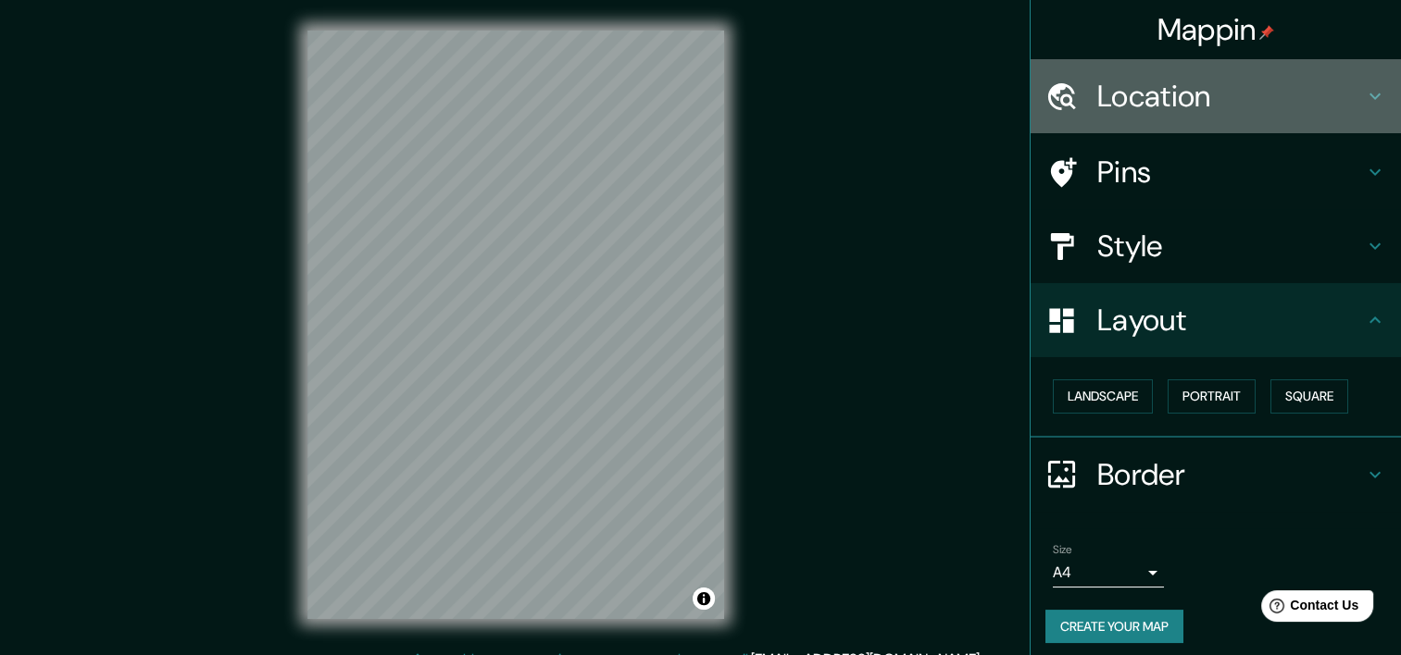
click at [1208, 83] on h4 "Location" at bounding box center [1230, 96] width 267 height 37
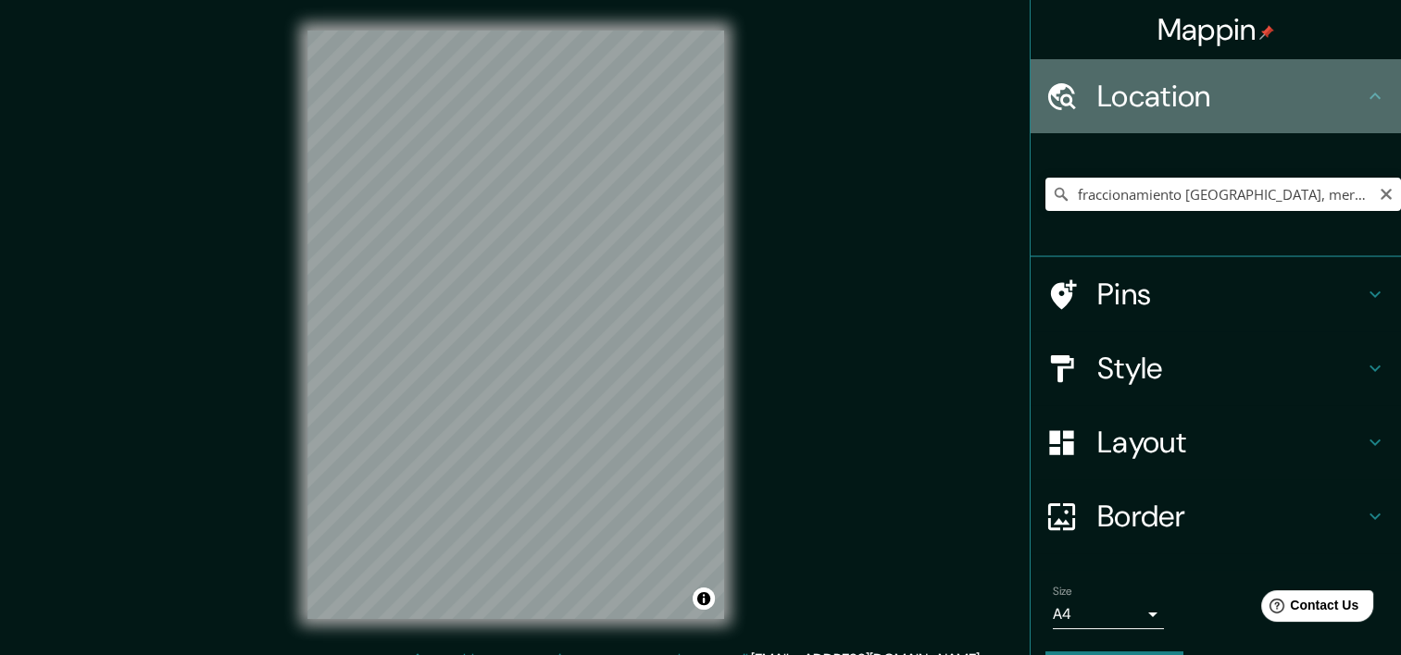
click at [1055, 102] on icon at bounding box center [1062, 95] width 28 height 27
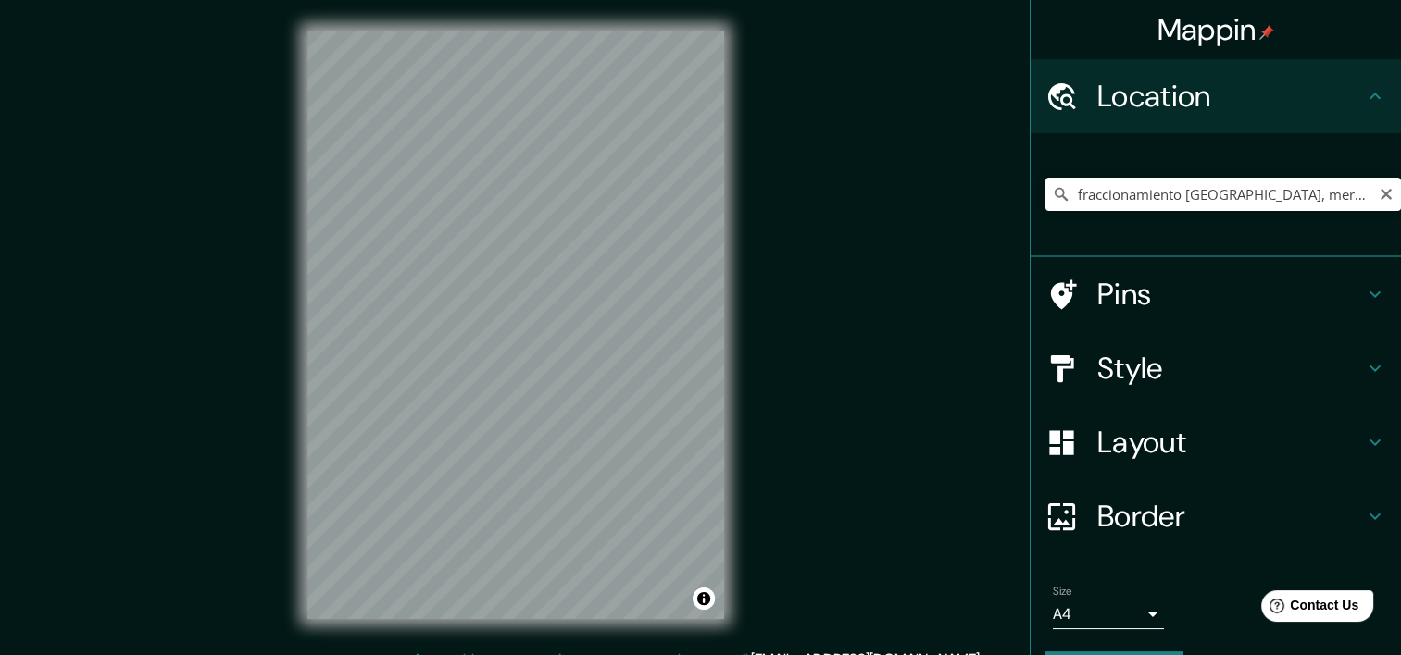
click at [1055, 191] on icon at bounding box center [1061, 194] width 13 height 13
click at [700, 604] on button "Toggle attribution" at bounding box center [704, 599] width 22 height 22
click at [801, 584] on div "Mappin Location fraccionamiento [GEOGRAPHIC_DATA], merida [GEOGRAPHIC_DATA] [GE…" at bounding box center [700, 339] width 1401 height 679
click at [286, 187] on div "© Mapbox © OpenStreetMap Improve this map" at bounding box center [516, 324] width 476 height 649
click at [274, 216] on div "Mappin Location fraccionamiento [GEOGRAPHIC_DATA], merida [GEOGRAPHIC_DATA] [GE…" at bounding box center [700, 339] width 1401 height 679
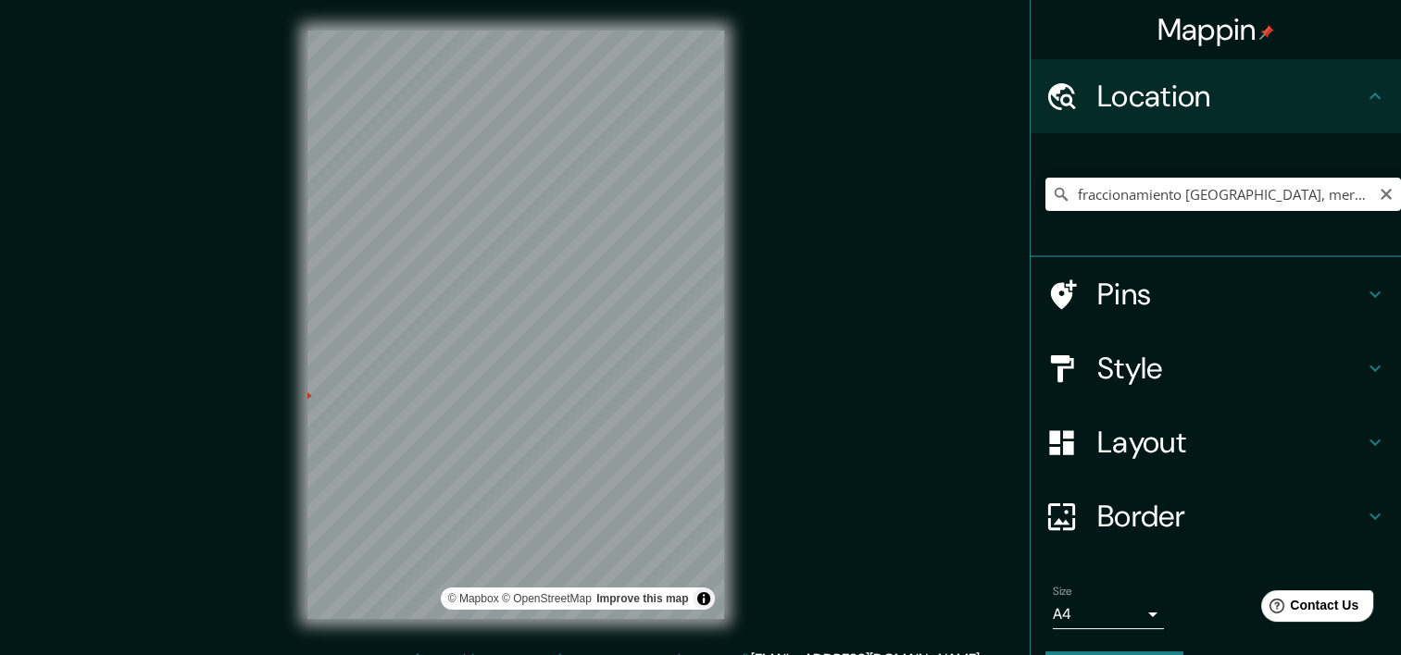
click at [274, 216] on div "Mappin Location fraccionamiento [GEOGRAPHIC_DATA], merida [GEOGRAPHIC_DATA] [GE…" at bounding box center [700, 339] width 1401 height 679
click at [577, 418] on div at bounding box center [578, 422] width 15 height 15
click at [627, 596] on link "Improve this map" at bounding box center [642, 599] width 92 height 13
click at [651, 596] on link "Improve this map" at bounding box center [642, 599] width 92 height 13
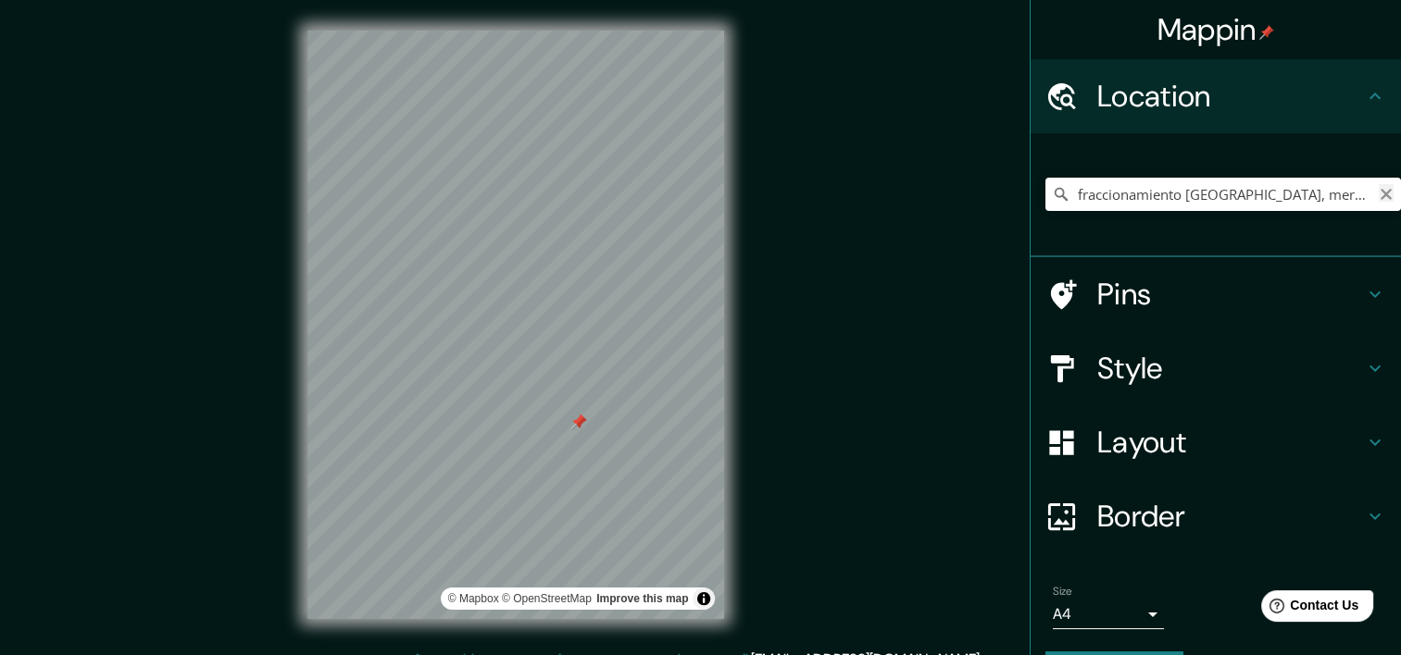
click at [1380, 193] on icon "Clear" at bounding box center [1385, 194] width 11 height 11
paste input "Calle 59 C 878 Dirección: [GEOGRAPHIC_DATA], [GEOGRAPHIC_DATA]"
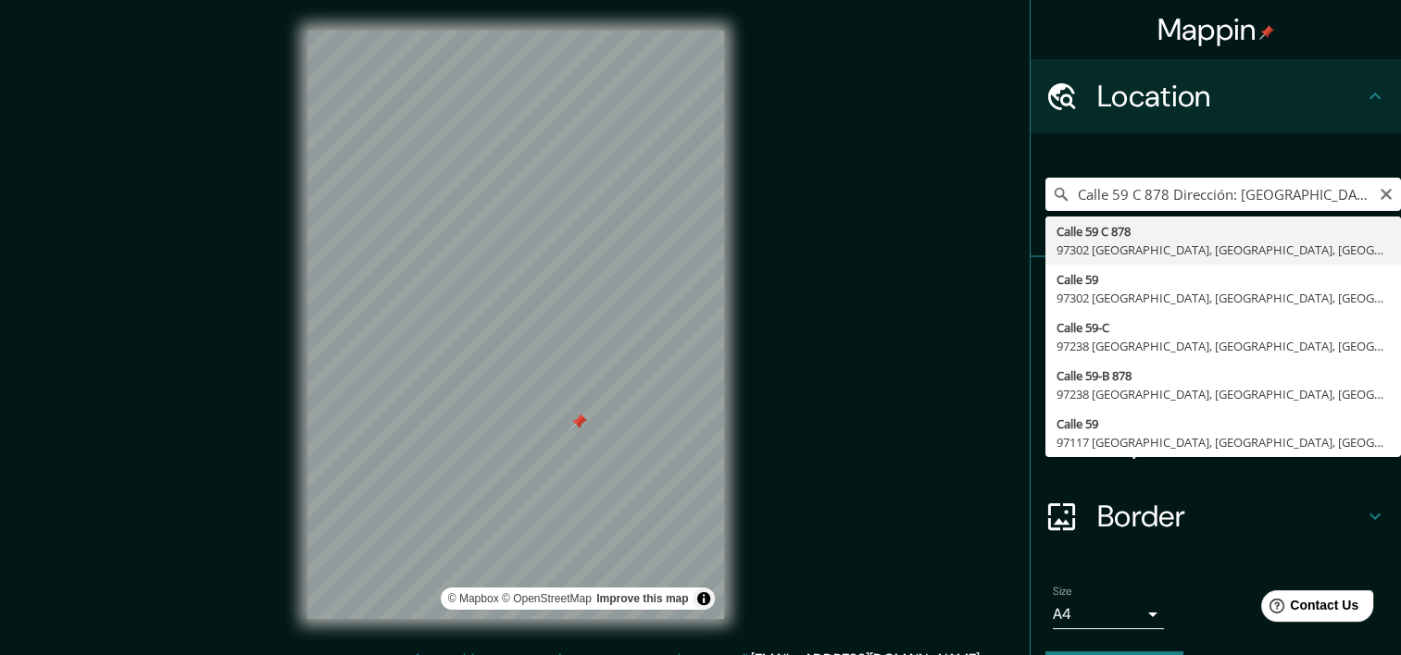
type input "[STREET_ADDRESS]"
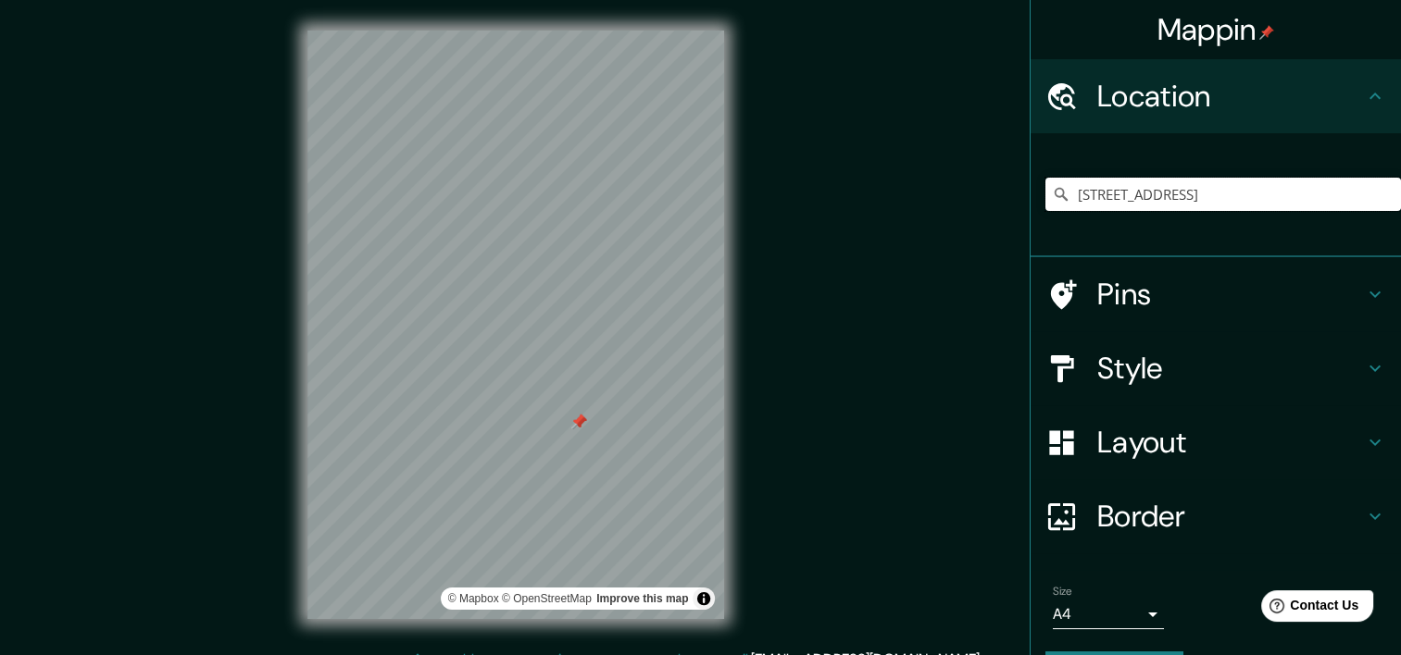
scroll to position [0, 0]
click at [604, 29] on div "© Mapbox © OpenStreetMap Improve this map" at bounding box center [516, 324] width 476 height 649
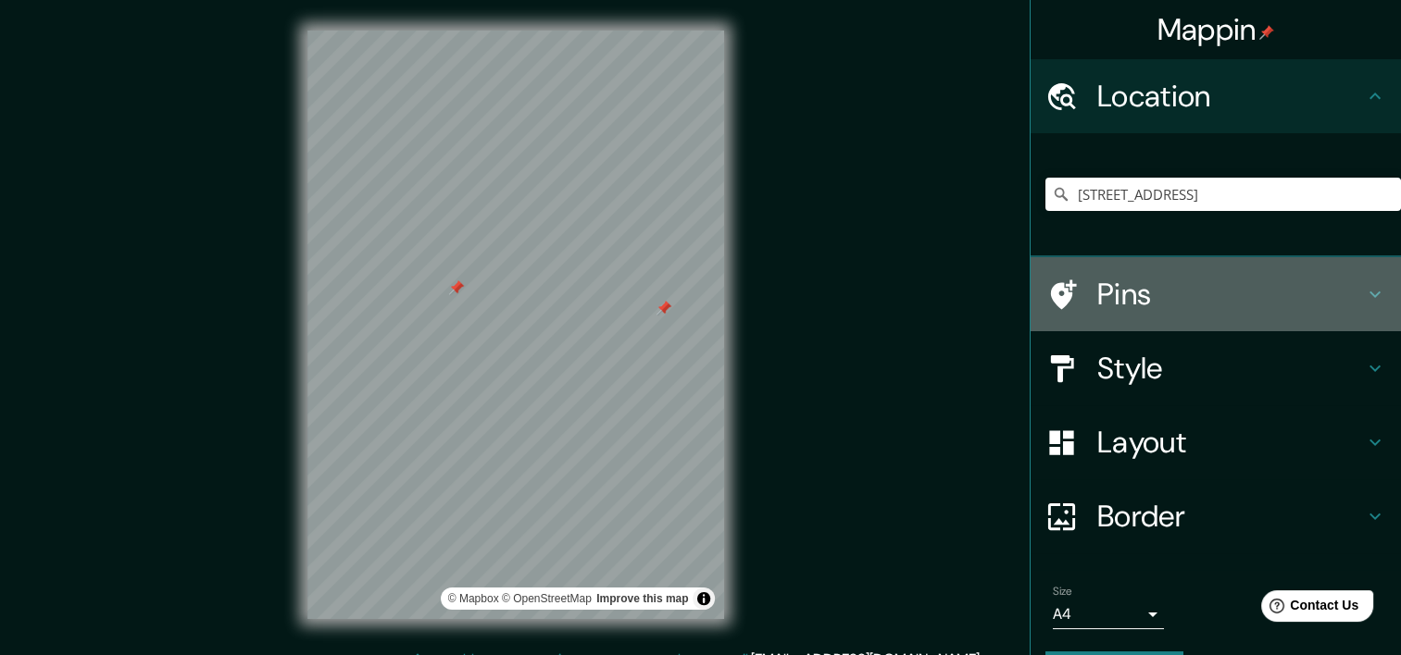
click at [1112, 315] on div "Pins" at bounding box center [1215, 294] width 370 height 74
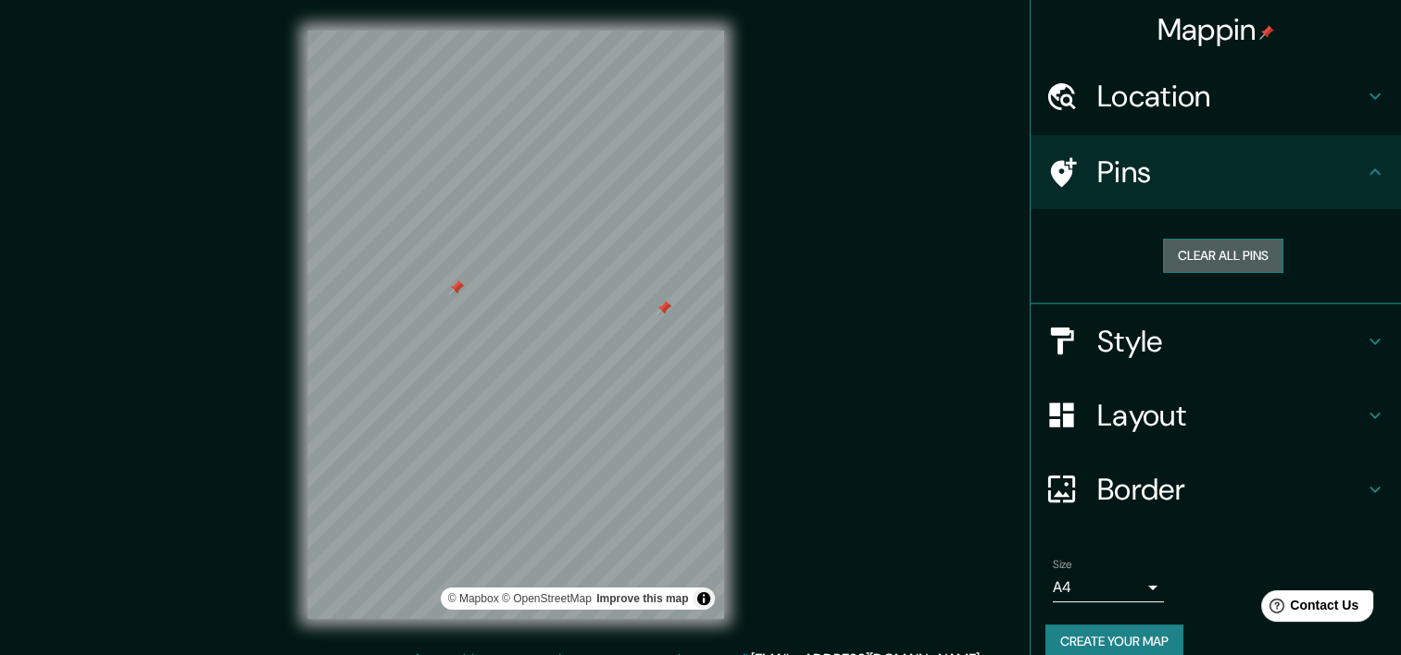
click at [1209, 251] on button "Clear all pins" at bounding box center [1223, 256] width 120 height 34
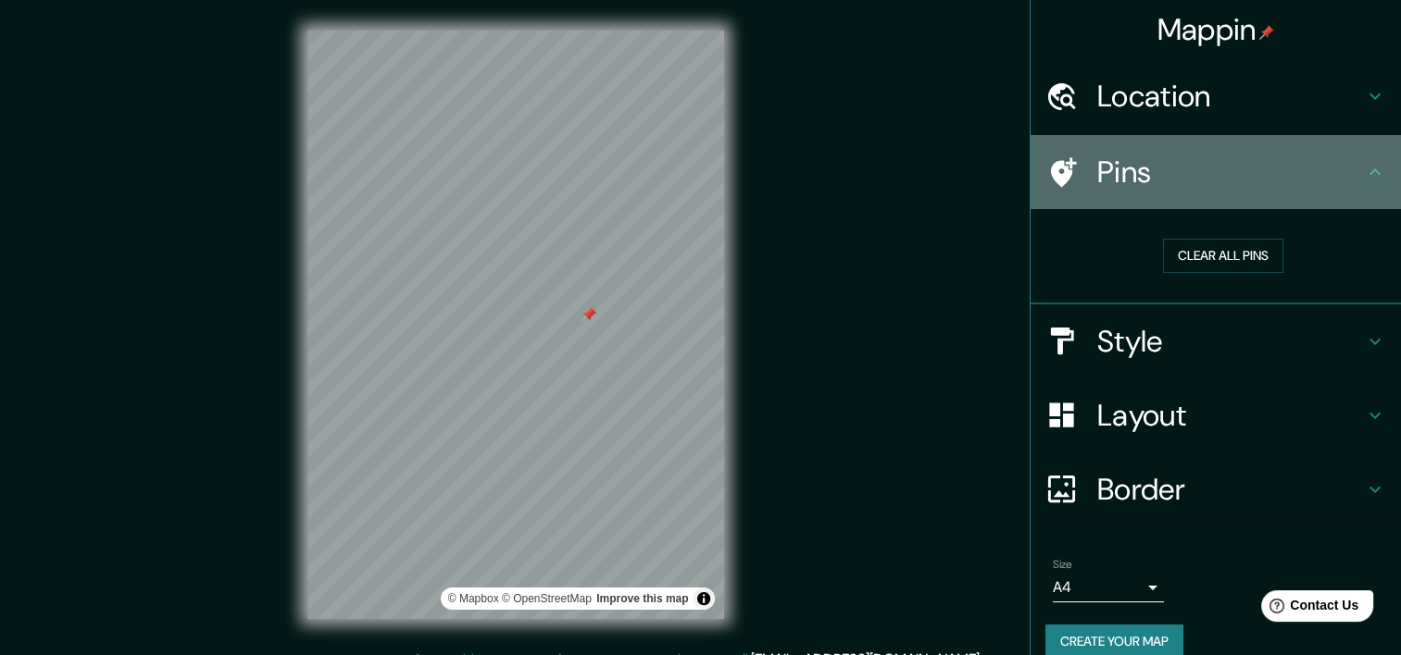
click at [1364, 169] on icon at bounding box center [1375, 172] width 22 height 22
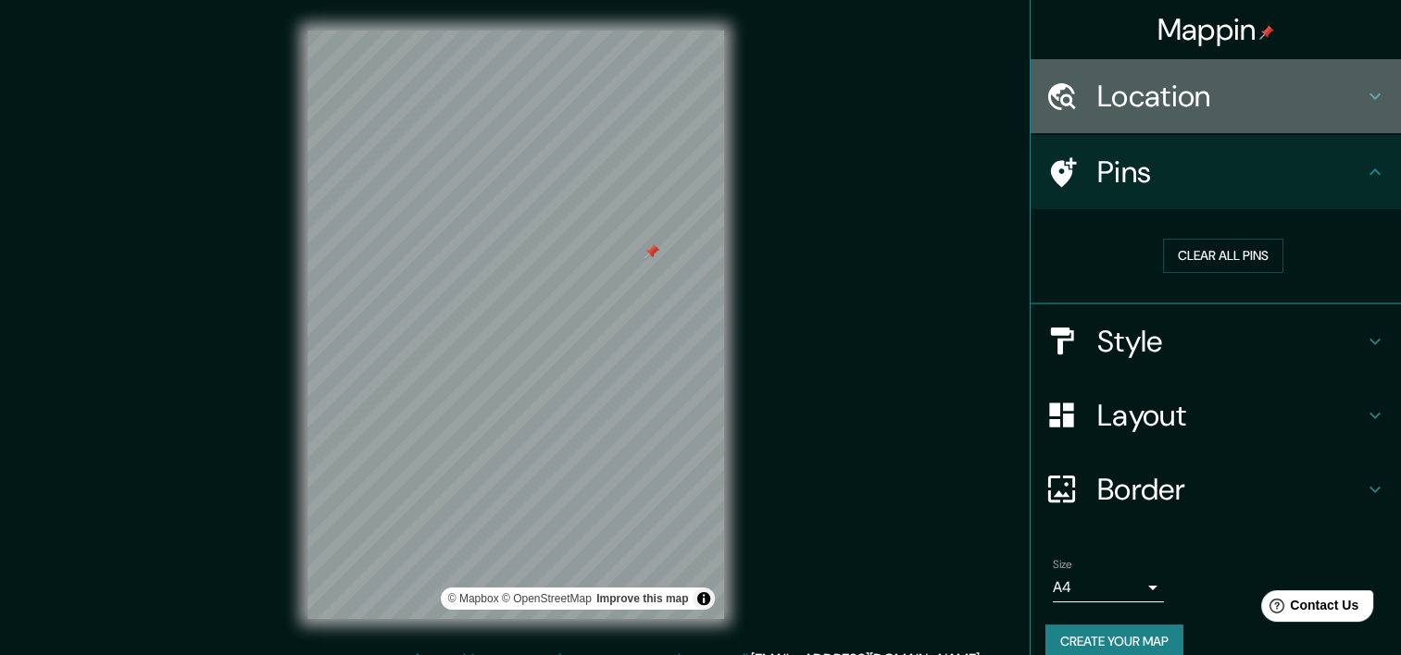
click at [1343, 99] on h4 "Location" at bounding box center [1230, 96] width 267 height 37
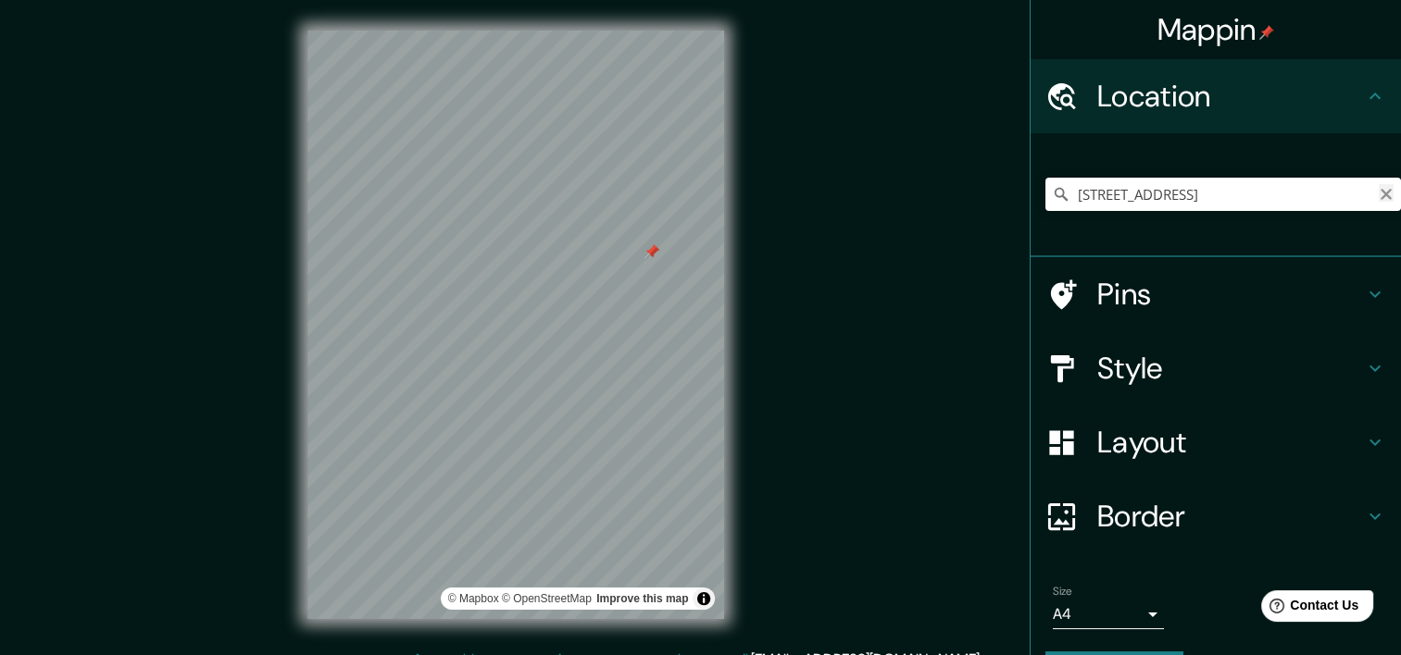
click at [1379, 200] on icon "Clear" at bounding box center [1386, 194] width 15 height 15
paste input "[STREET_ADDRESS]"
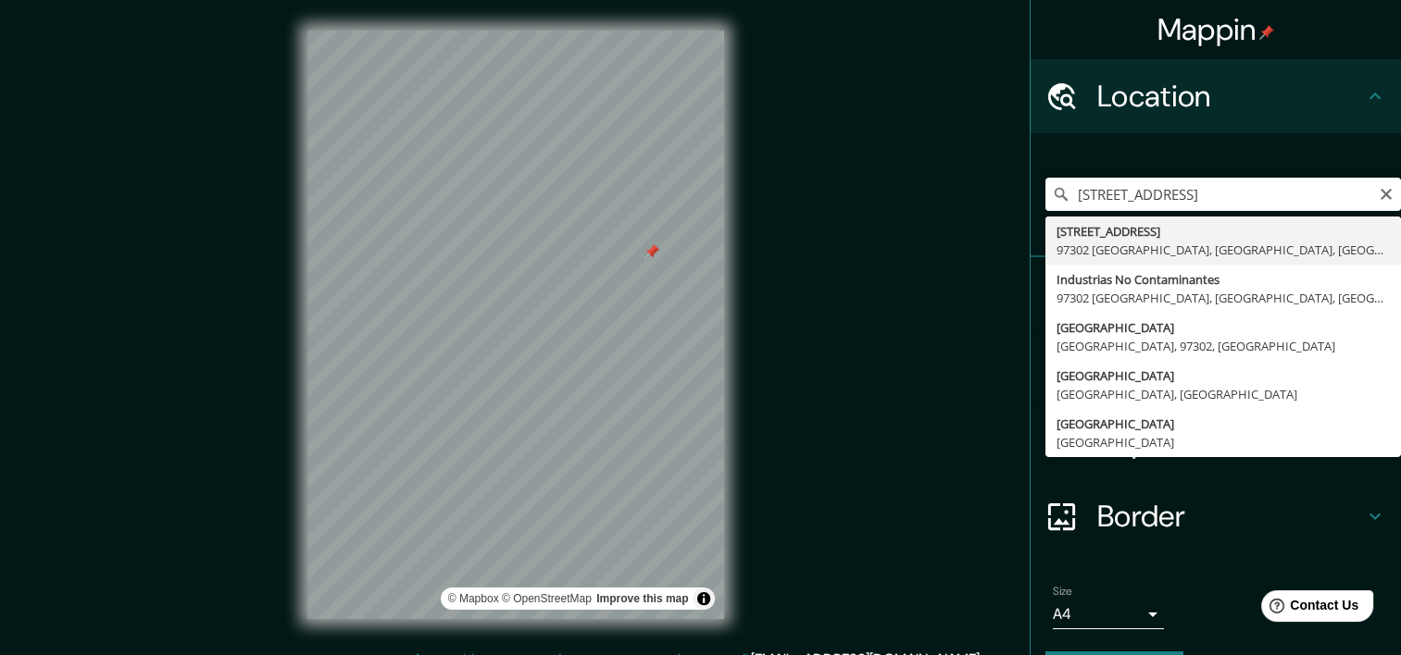
type input "[STREET_ADDRESS]"
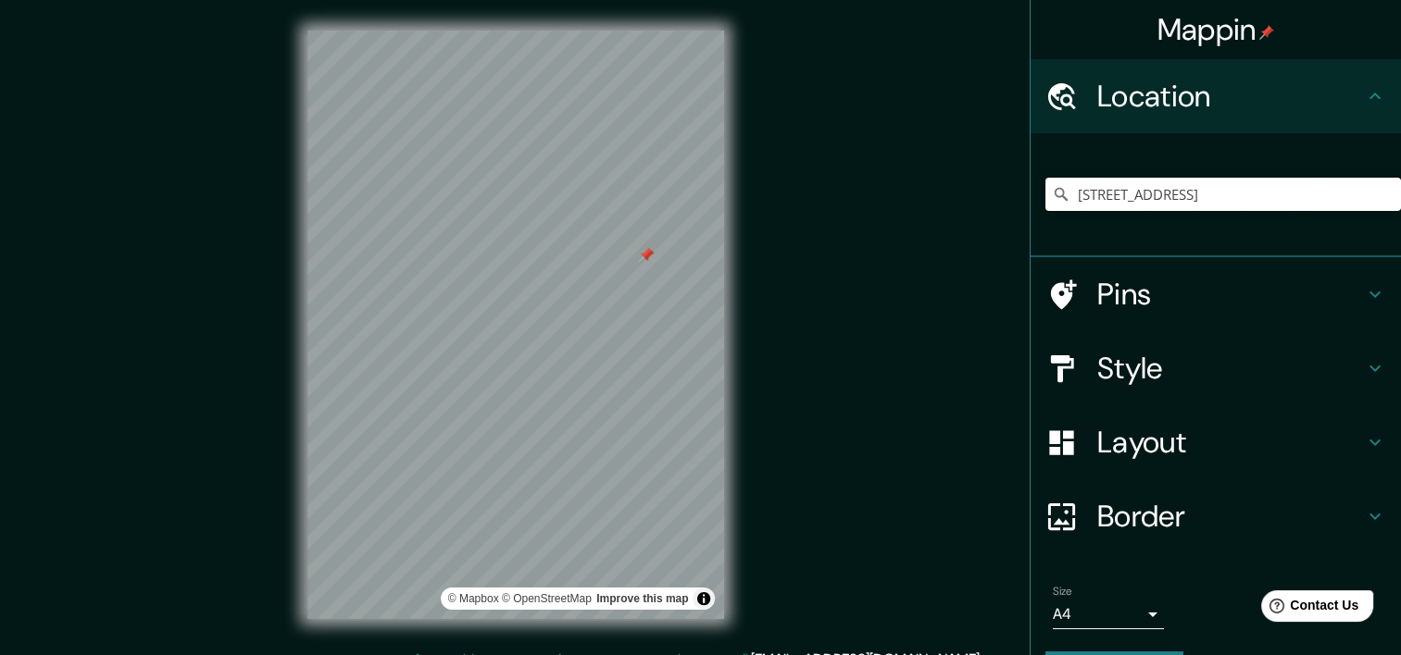
scroll to position [0, 0]
click at [858, 343] on div "Mappin Location [STREET_ADDRESS] Pins Style Layout Border Choose a border. Hint…" at bounding box center [700, 339] width 1401 height 679
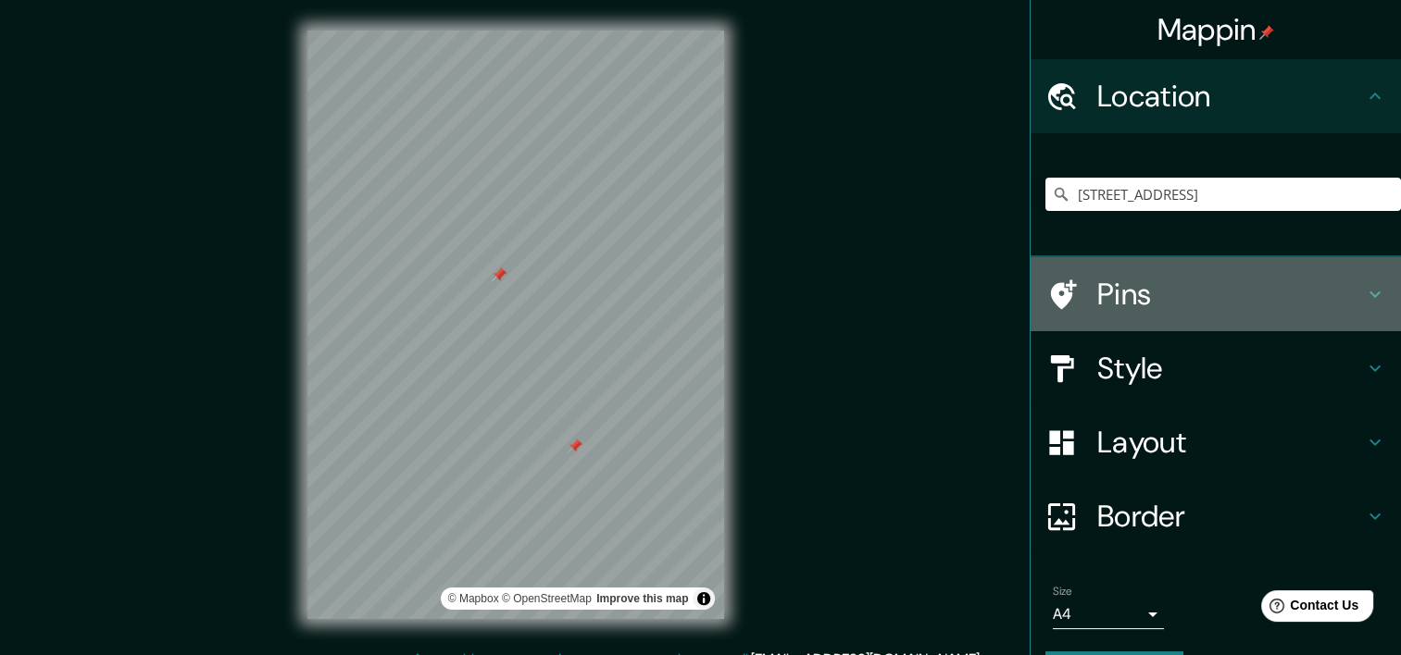
click at [1195, 293] on h4 "Pins" at bounding box center [1230, 294] width 267 height 37
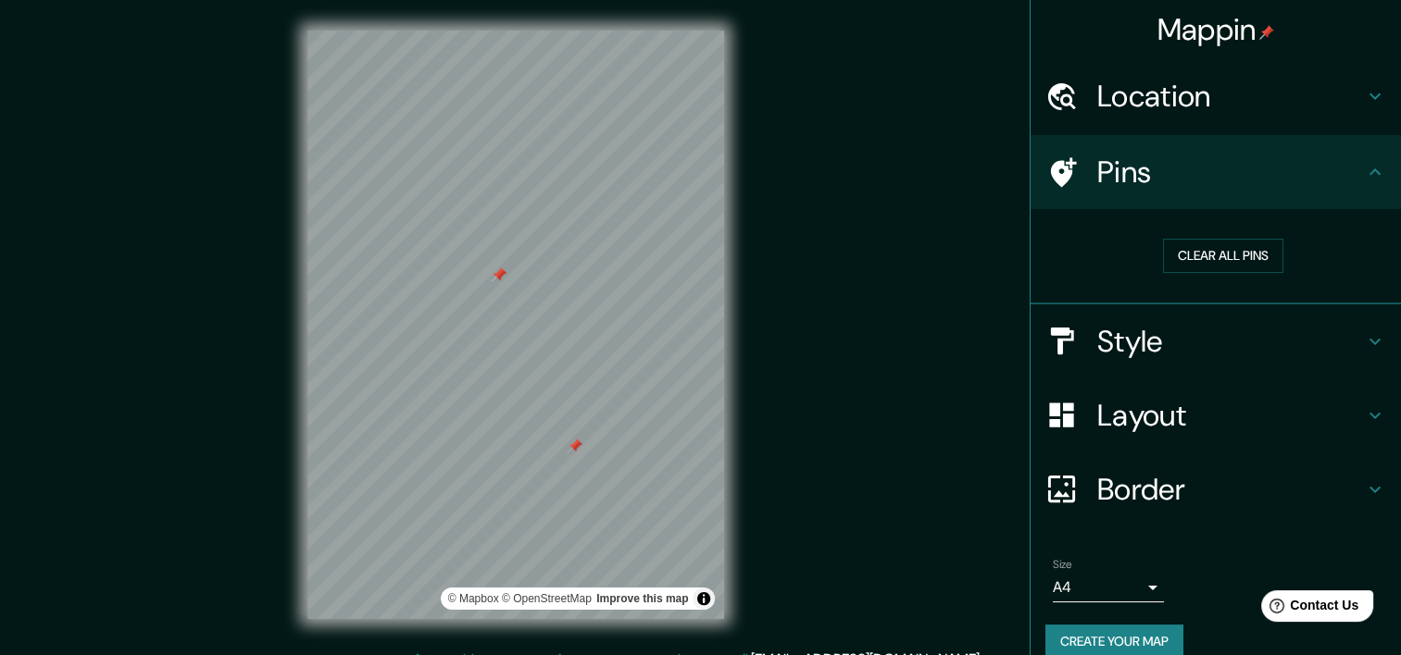
click at [573, 446] on div at bounding box center [575, 446] width 15 height 15
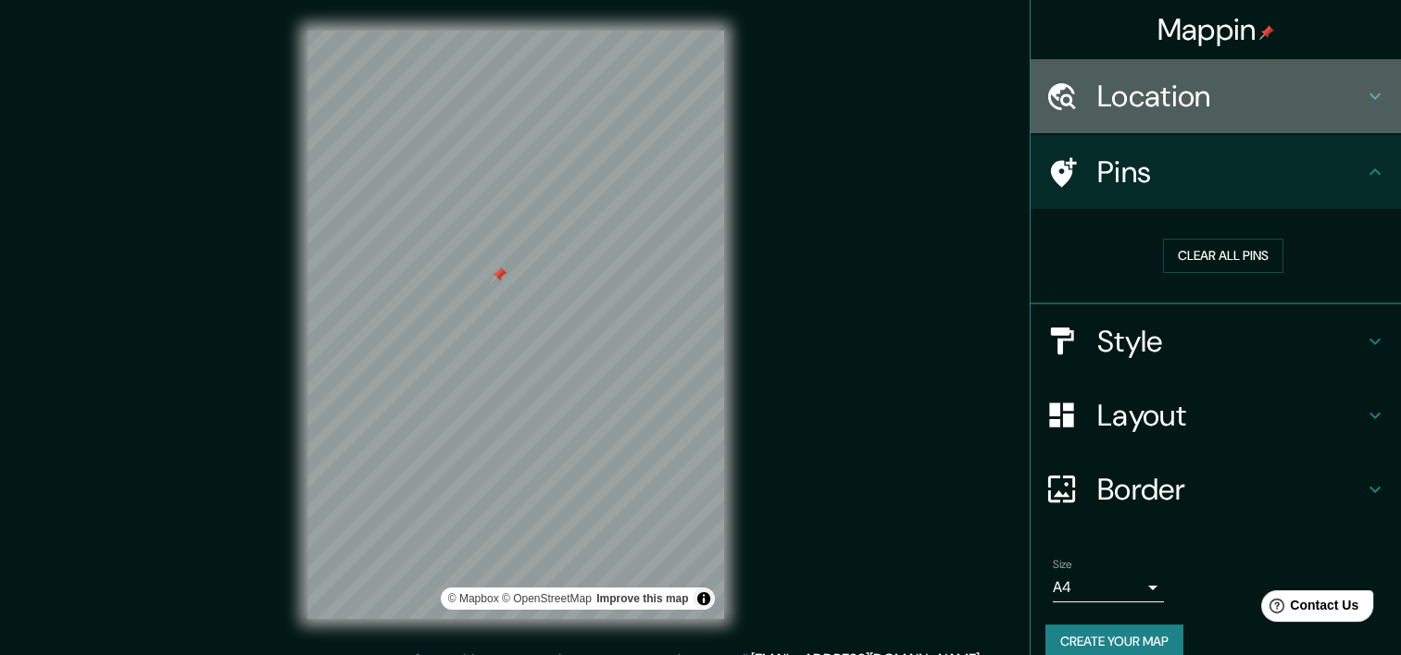
click at [1137, 99] on h4 "Location" at bounding box center [1230, 96] width 267 height 37
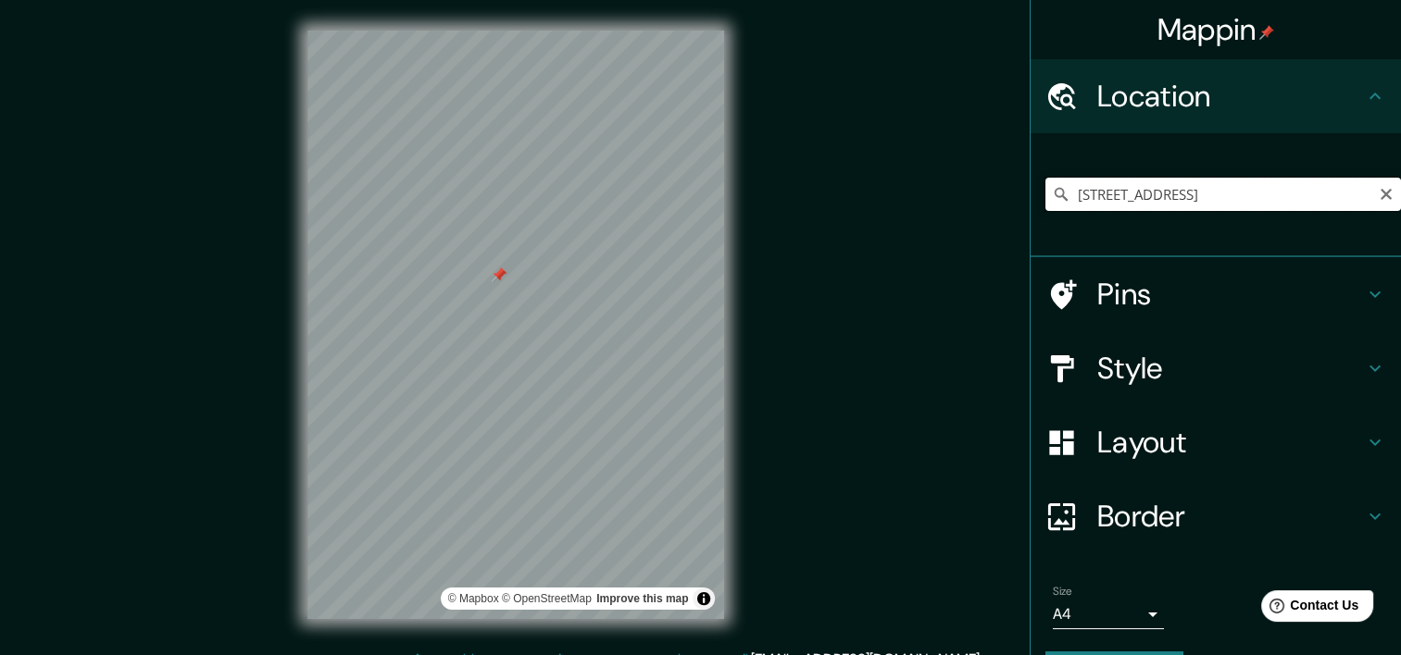
click at [1329, 191] on input "[STREET_ADDRESS]" at bounding box center [1223, 194] width 356 height 33
click at [1349, 189] on input "[STREET_ADDRESS]" at bounding box center [1223, 194] width 356 height 33
drag, startPoint x: 1349, startPoint y: 189, endPoint x: 1367, endPoint y: 188, distance: 17.6
click at [1367, 188] on div "[STREET_ADDRESS]" at bounding box center [1223, 194] width 356 height 33
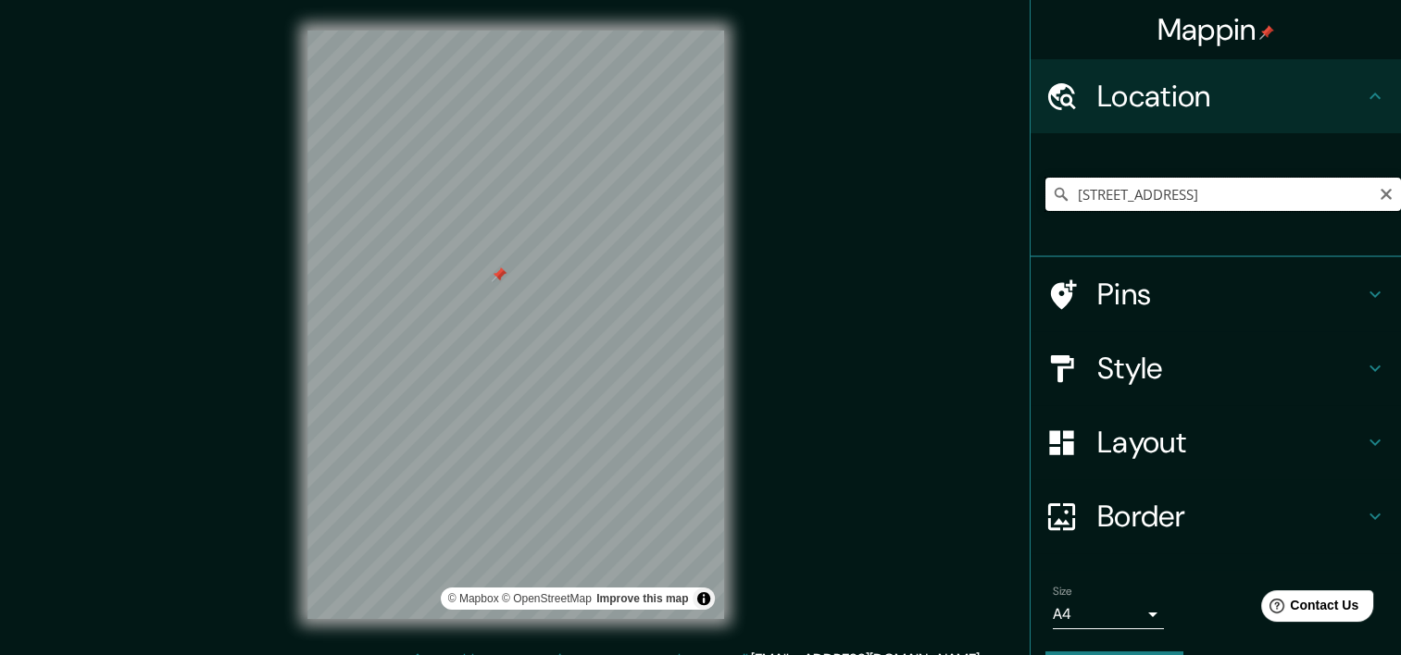
click at [1357, 197] on input "[STREET_ADDRESS]" at bounding box center [1223, 194] width 356 height 33
click at [1355, 196] on input "[STREET_ADDRESS]" at bounding box center [1223, 194] width 356 height 33
drag, startPoint x: 1355, startPoint y: 196, endPoint x: 950, endPoint y: 214, distance: 405.9
click at [950, 214] on div "Mappin Location [STREET_ADDRESS] Pins Style Layout Border Choose a border. Hint…" at bounding box center [700, 339] width 1401 height 679
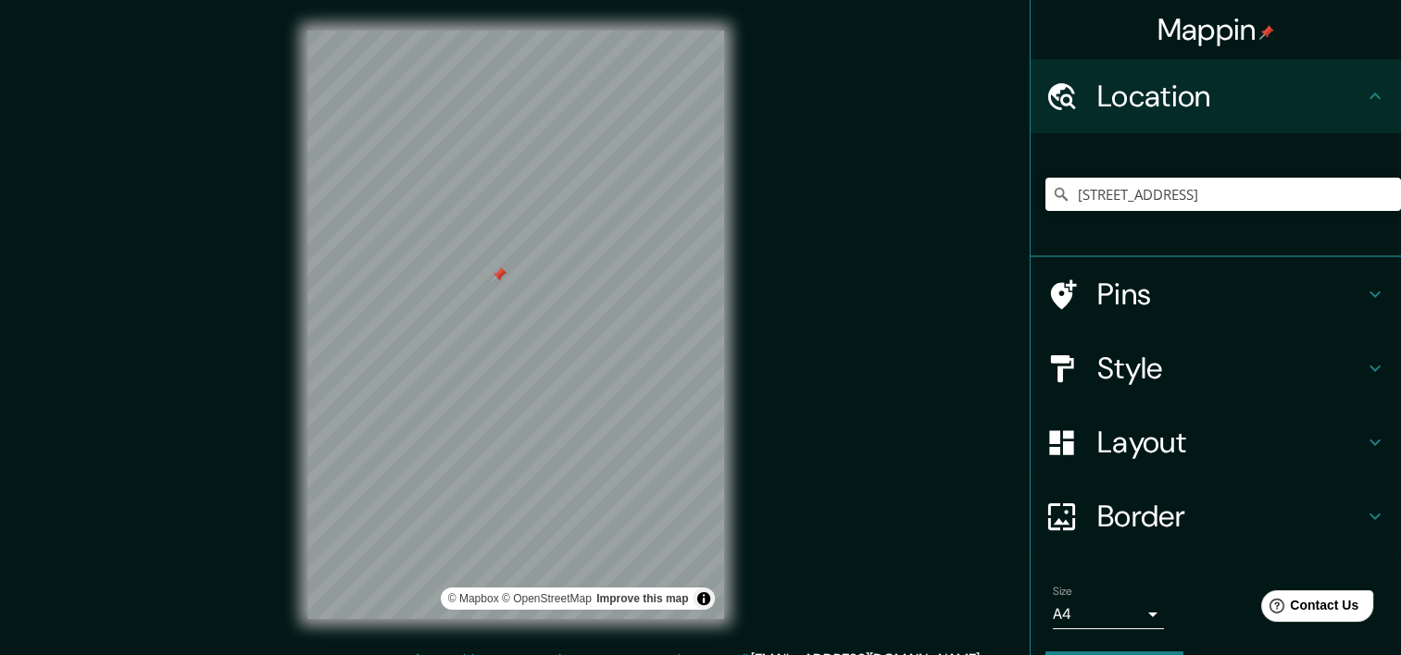
click at [950, 214] on div "Mappin Location [STREET_ADDRESS] Pins Style Layout Border Choose a border. Hint…" at bounding box center [700, 339] width 1401 height 679
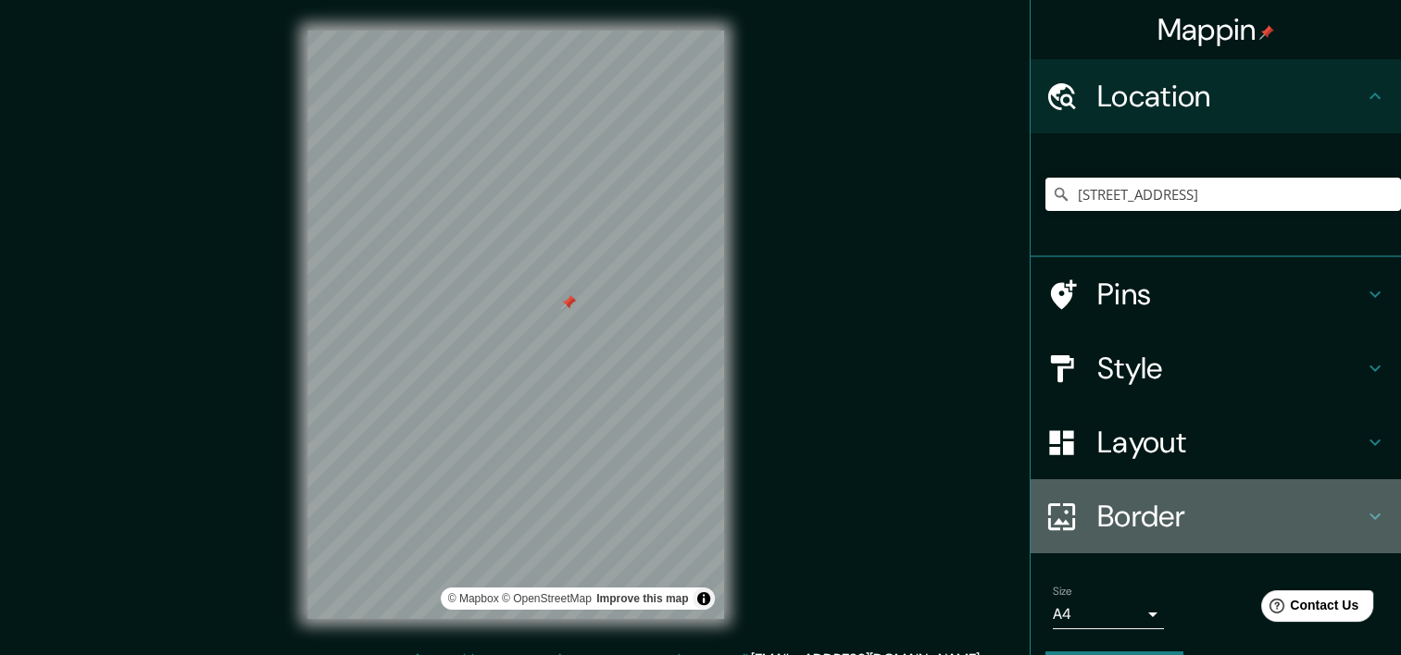
click at [1079, 517] on div at bounding box center [1071, 517] width 52 height 32
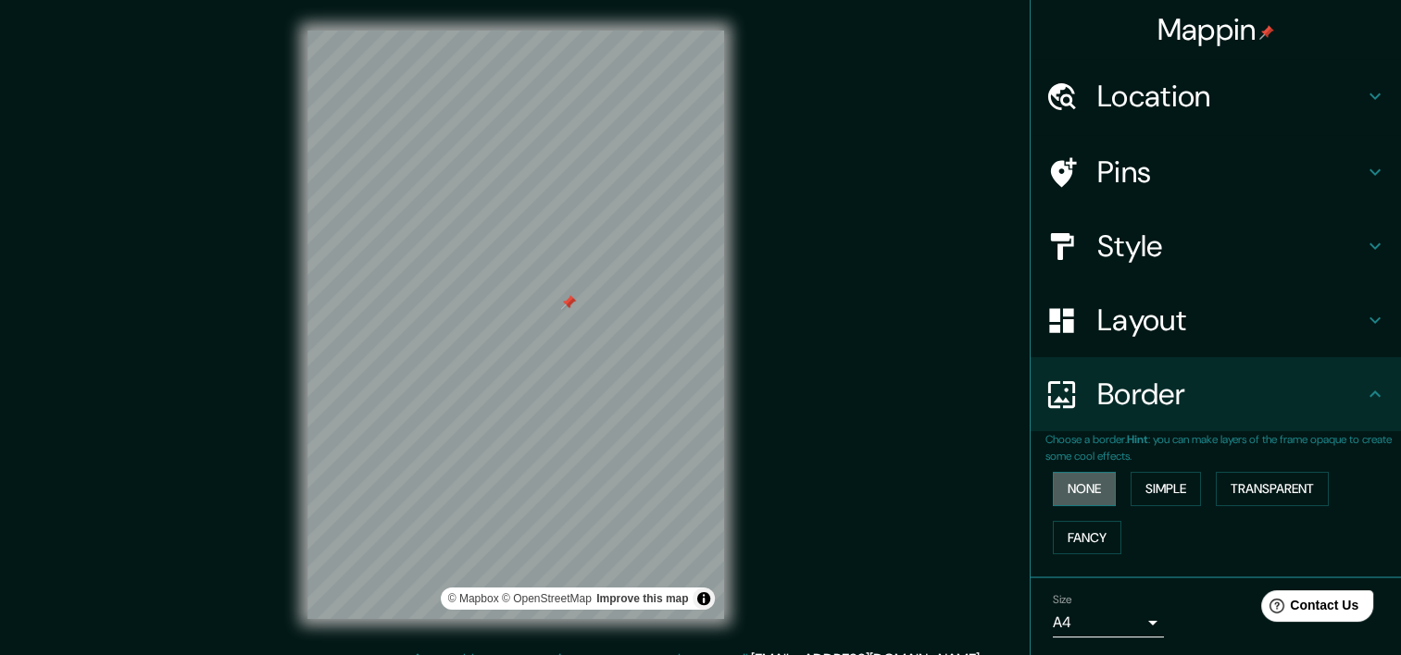
click at [1074, 478] on button "None" at bounding box center [1084, 489] width 63 height 34
click at [1131, 490] on button "Simple" at bounding box center [1165, 489] width 70 height 34
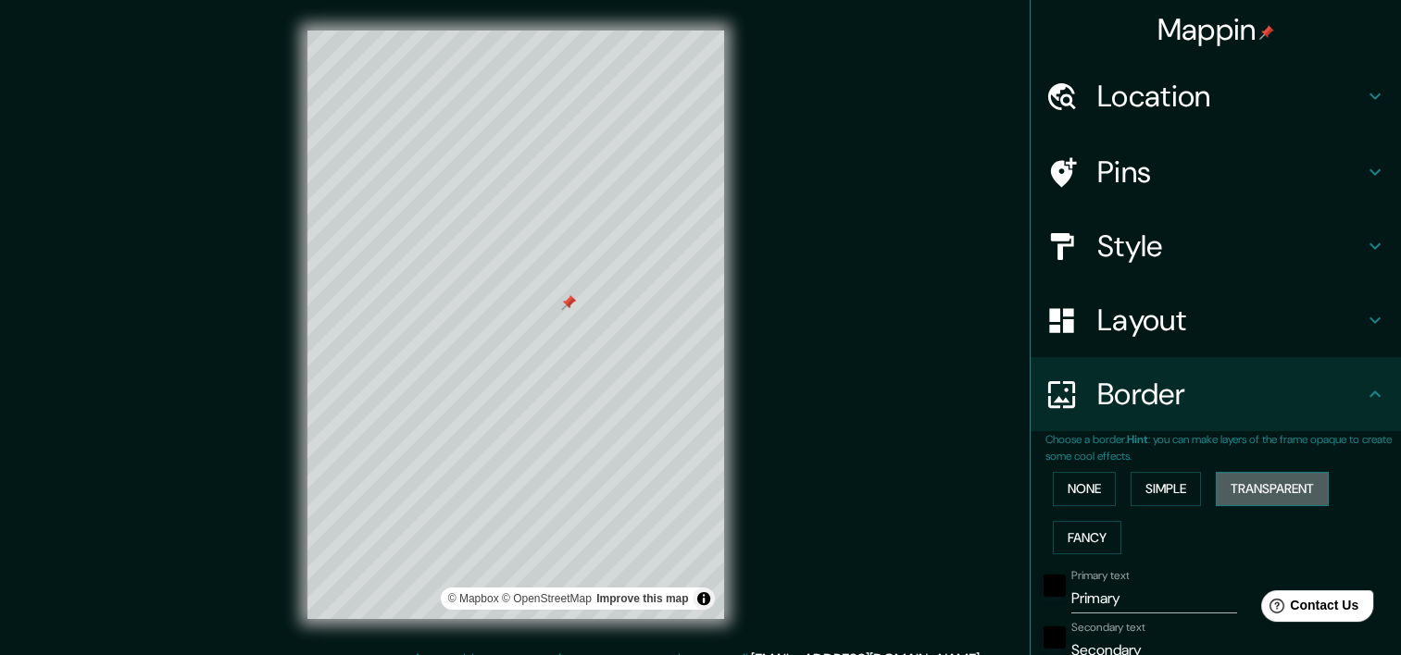
click at [1243, 490] on button "Transparent" at bounding box center [1272, 489] width 113 height 34
click at [1070, 505] on button "None" at bounding box center [1084, 489] width 63 height 34
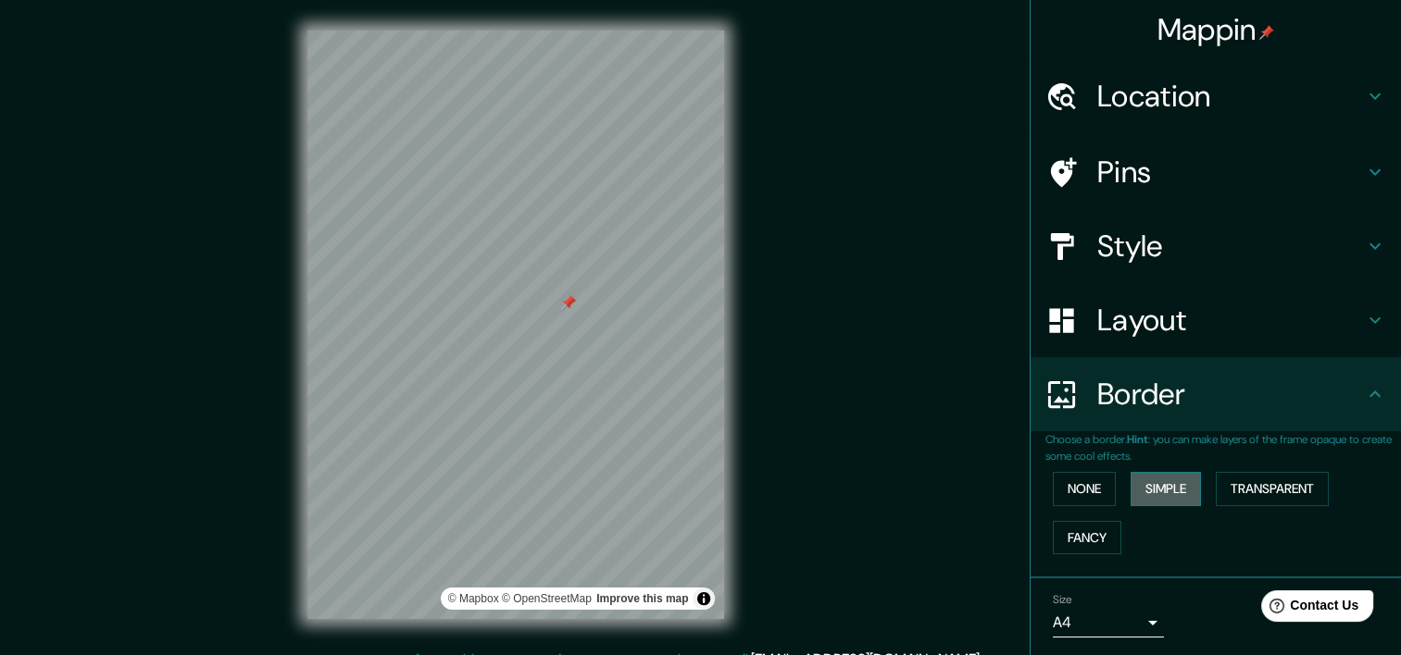
click at [1166, 481] on button "Simple" at bounding box center [1165, 489] width 70 height 34
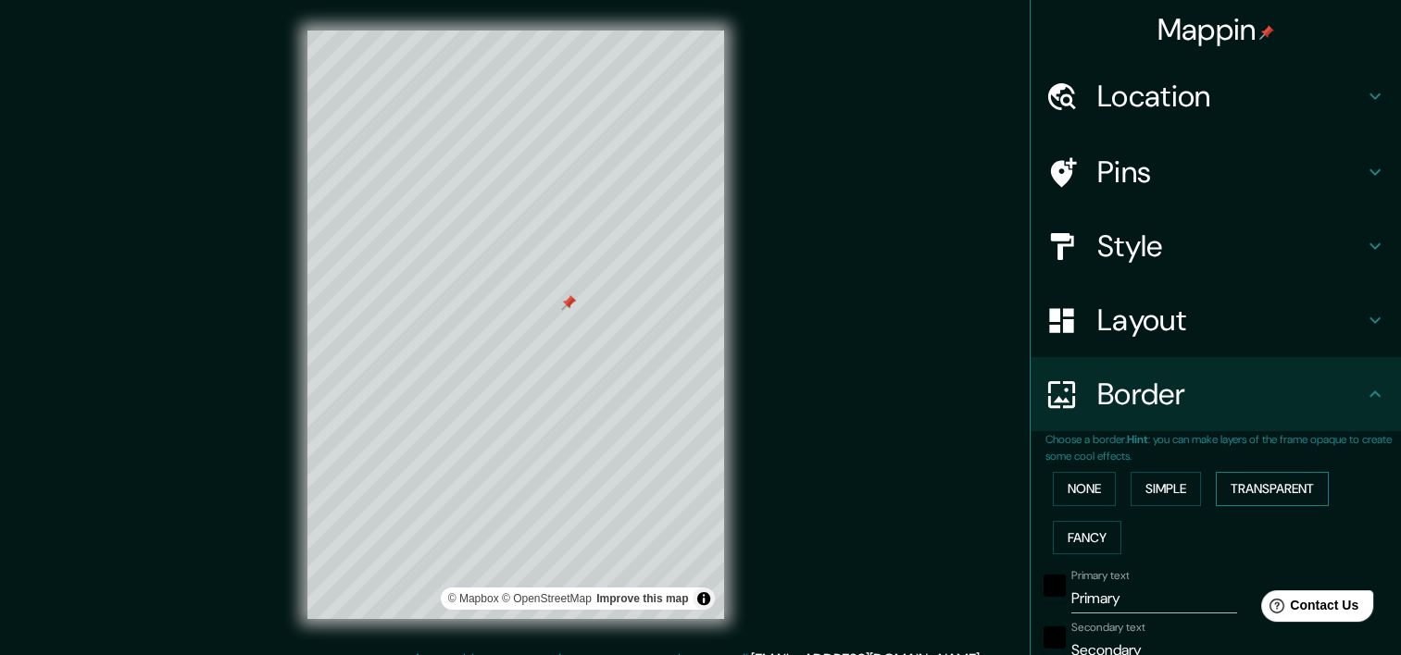
click at [1273, 483] on button "Transparent" at bounding box center [1272, 489] width 113 height 34
click at [1063, 535] on button "Fancy" at bounding box center [1087, 538] width 69 height 34
click at [1081, 492] on button "None" at bounding box center [1084, 489] width 63 height 34
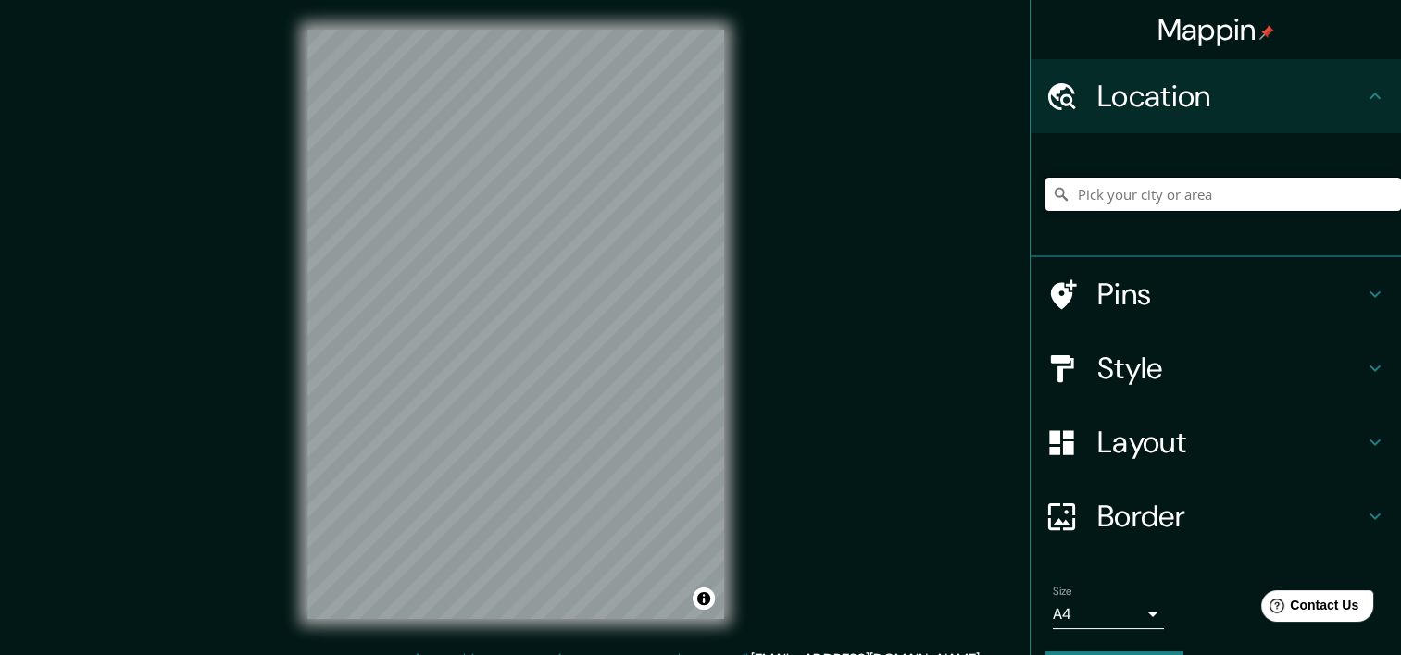
click at [1095, 201] on input "Pick your city or area" at bounding box center [1223, 194] width 356 height 33
paste input "[STREET_ADDRESS]"
type input "[STREET_ADDRESS]"
click at [1126, 295] on h4 "Pins" at bounding box center [1230, 294] width 267 height 37
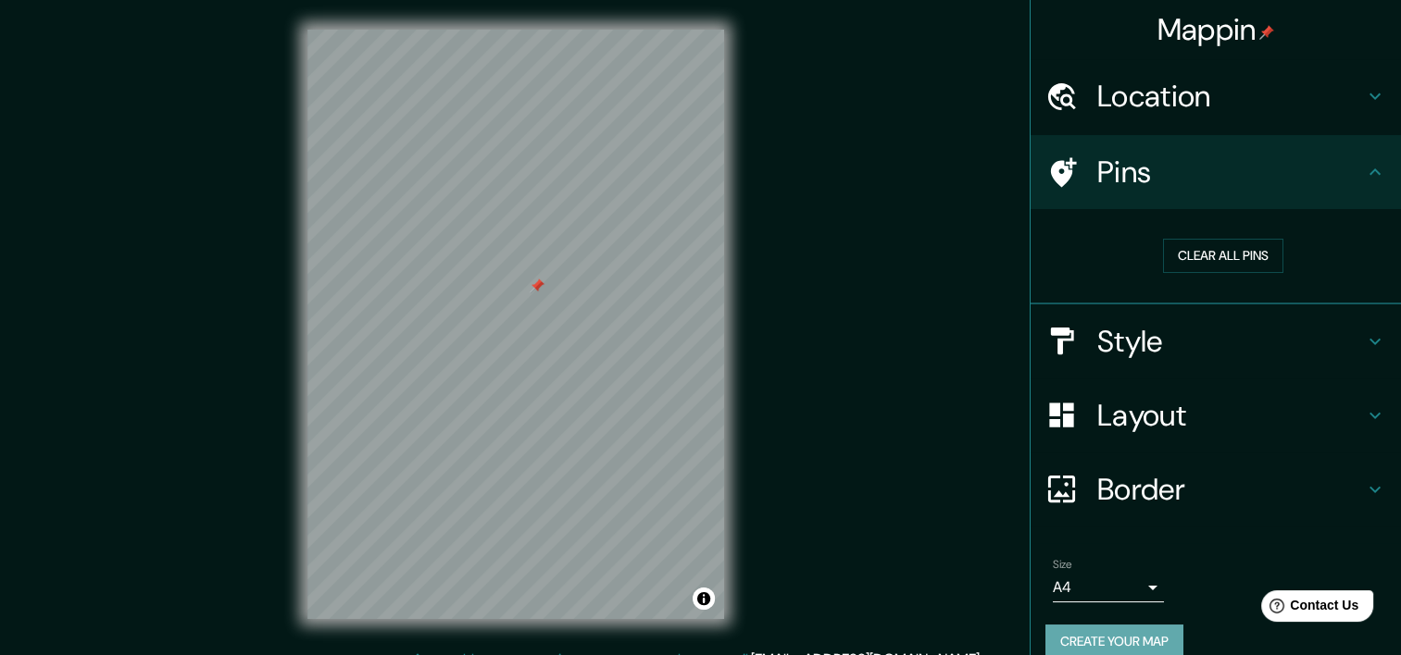
click at [1092, 638] on button "Create your map" at bounding box center [1114, 642] width 138 height 34
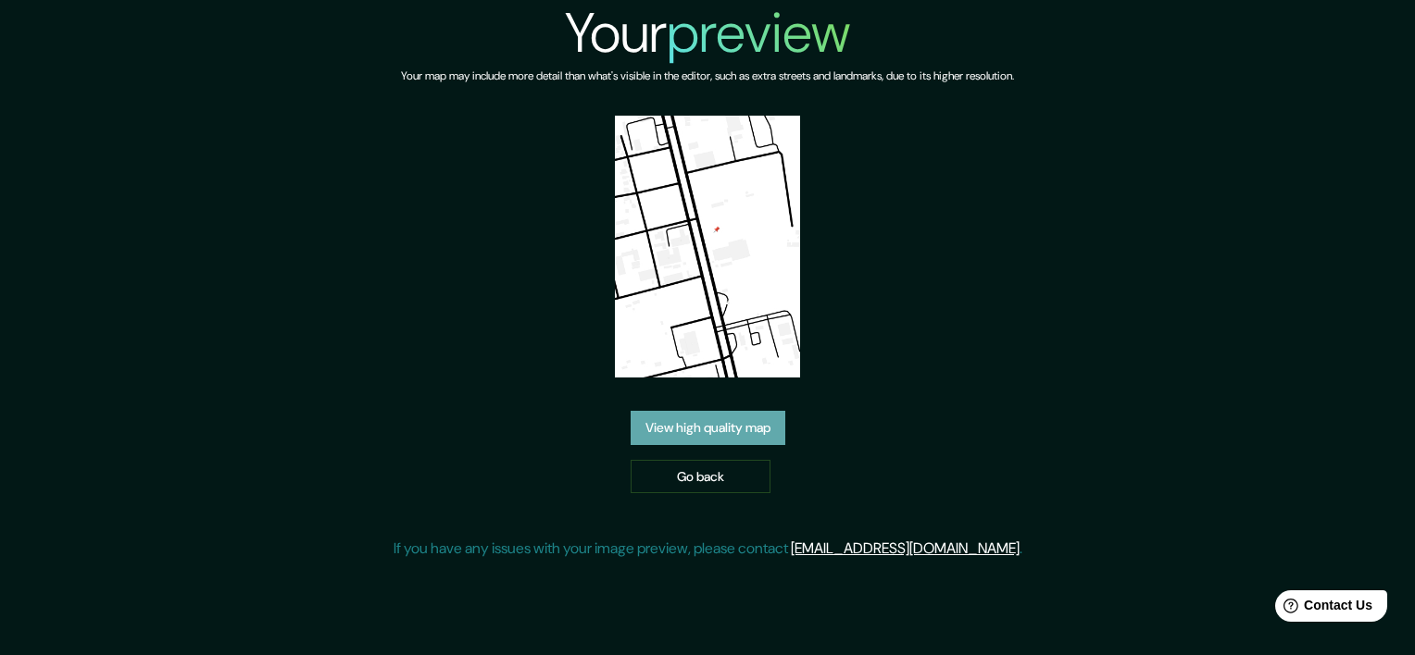
click at [755, 427] on link "View high quality map" at bounding box center [707, 428] width 155 height 34
